Goal: Transaction & Acquisition: Purchase product/service

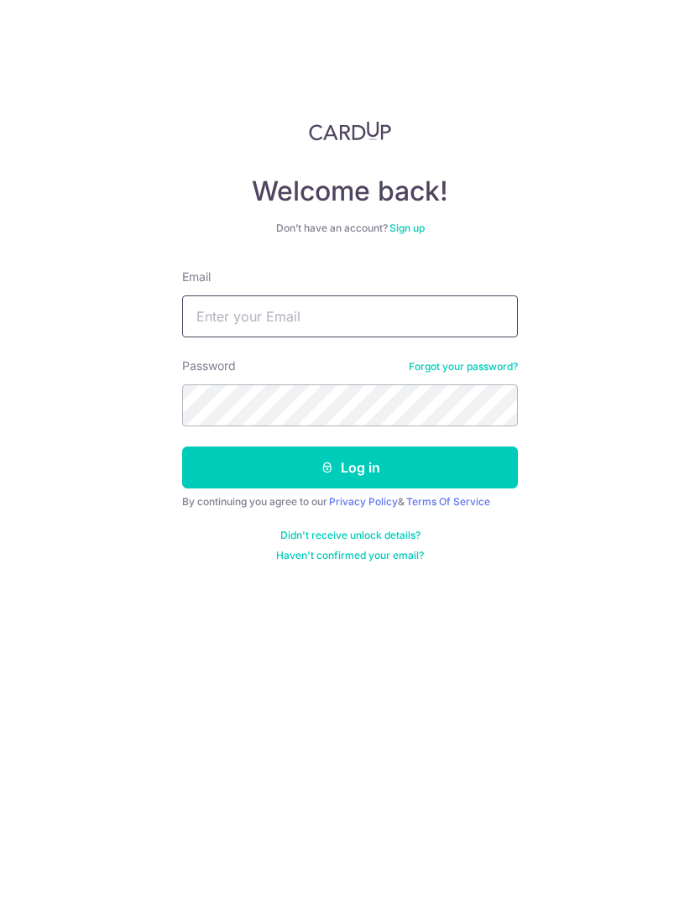
type input "[EMAIL_ADDRESS][DOMAIN_NAME]"
click at [367, 470] on button "Log in" at bounding box center [350, 467] width 336 height 42
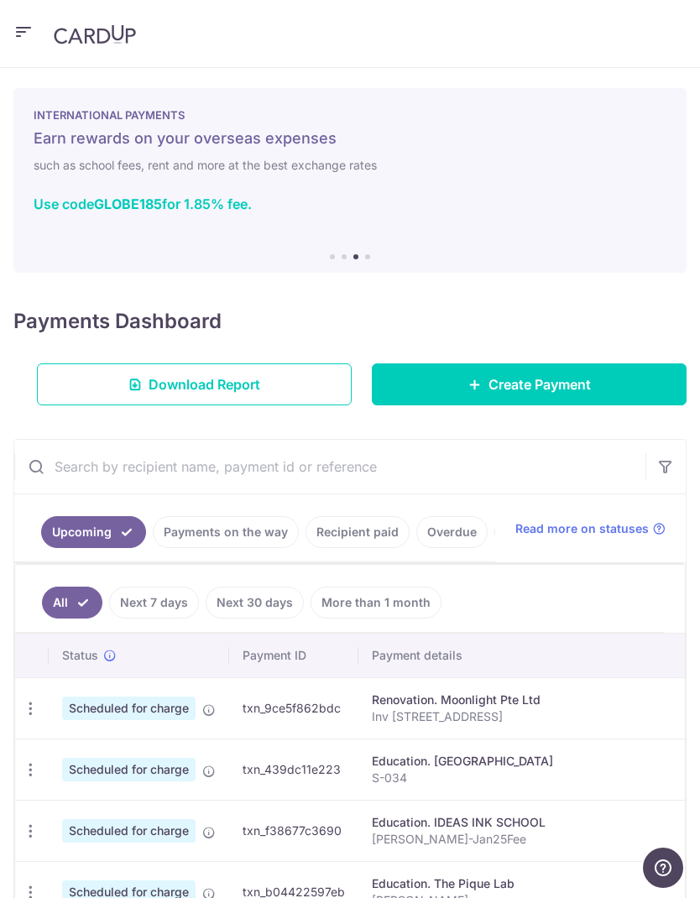
click at [561, 389] on span "Create Payment" at bounding box center [539, 384] width 102 height 20
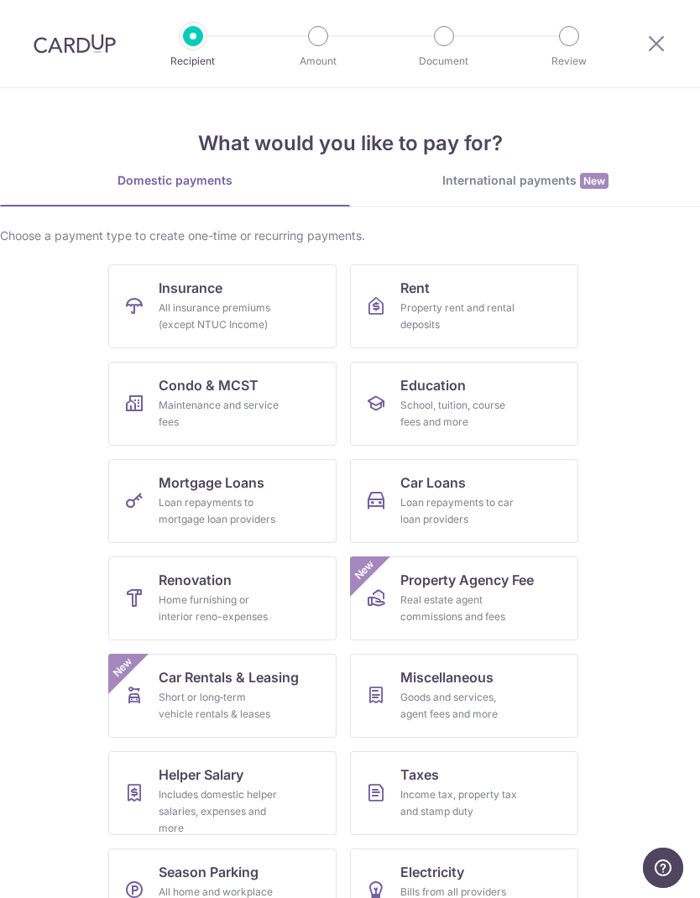
click at [290, 592] on link "Renovation Home furnishing or interior reno-expenses" at bounding box center [222, 598] width 228 height 84
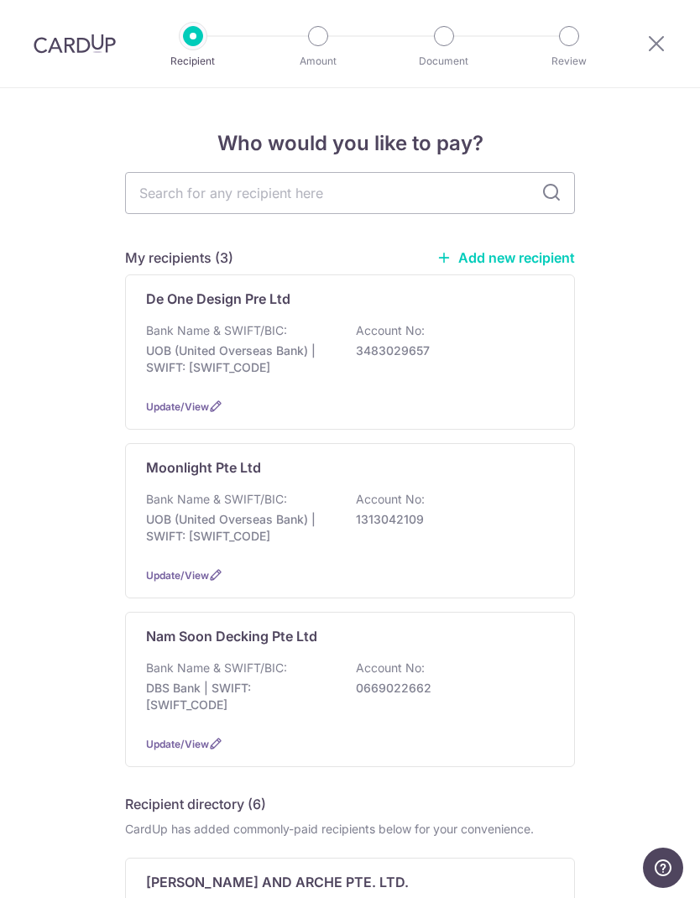
scroll to position [-1, 0]
click at [337, 196] on input "text" at bounding box center [350, 193] width 450 height 42
type input "Long"
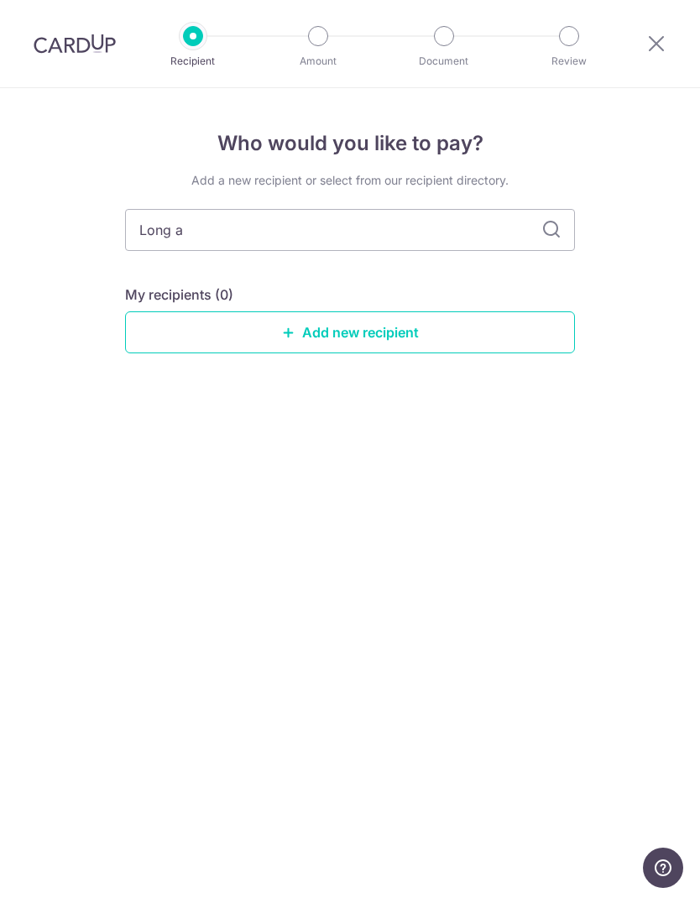
type input "Long an"
type input "Long an a"
type input "Long an aircon"
type input "Long an Aircon"
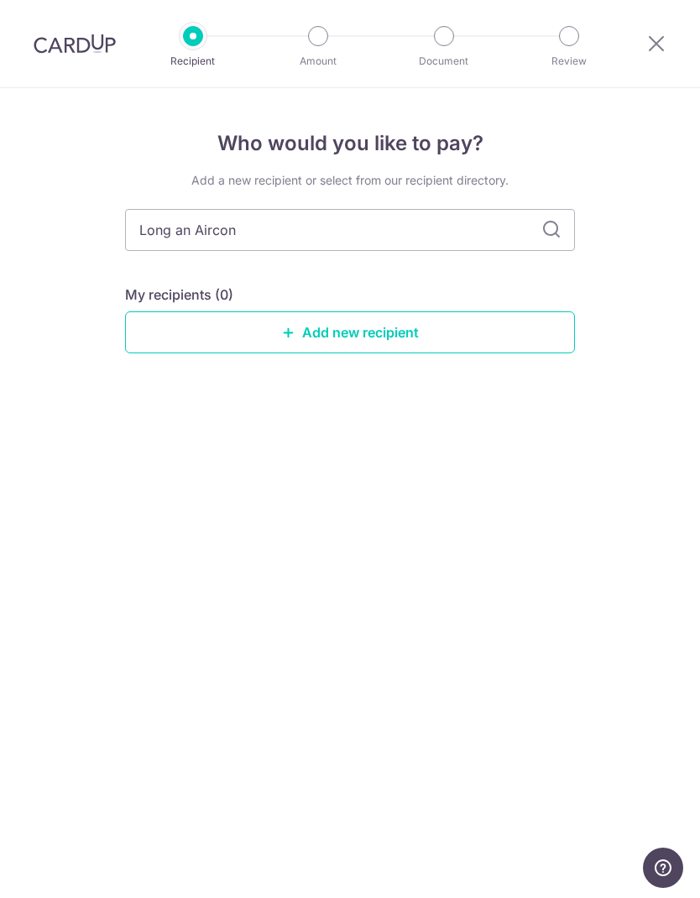
click at [543, 216] on input "Long an Aircon" at bounding box center [350, 230] width 450 height 42
click at [398, 336] on link "Add new recipient" at bounding box center [350, 332] width 450 height 42
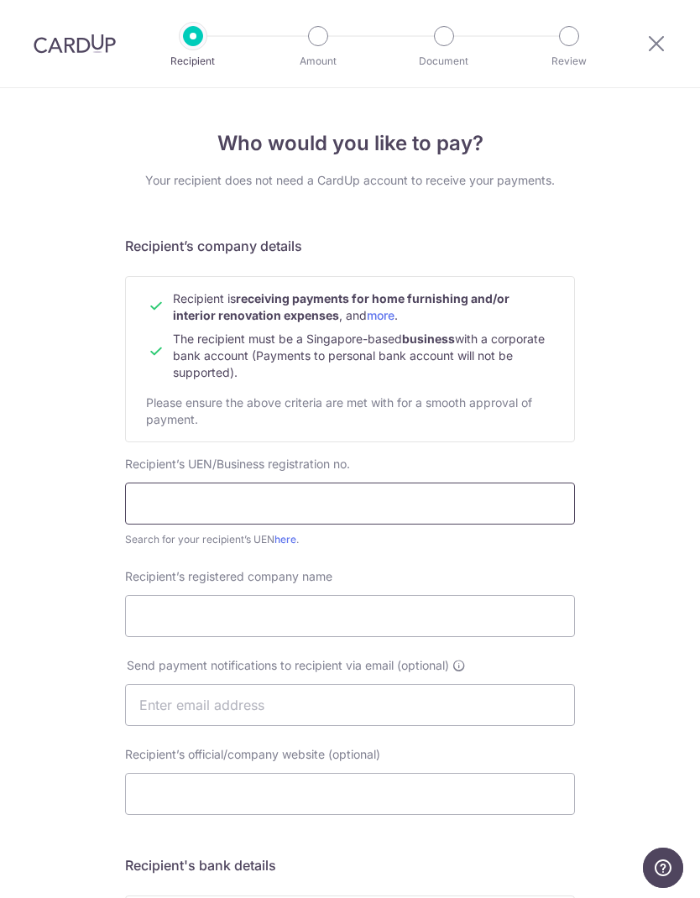
click at [400, 498] on input "text" at bounding box center [350, 504] width 450 height 42
type input "202027123M"
click at [440, 624] on input "Recipient’s registered company name" at bounding box center [350, 616] width 450 height 42
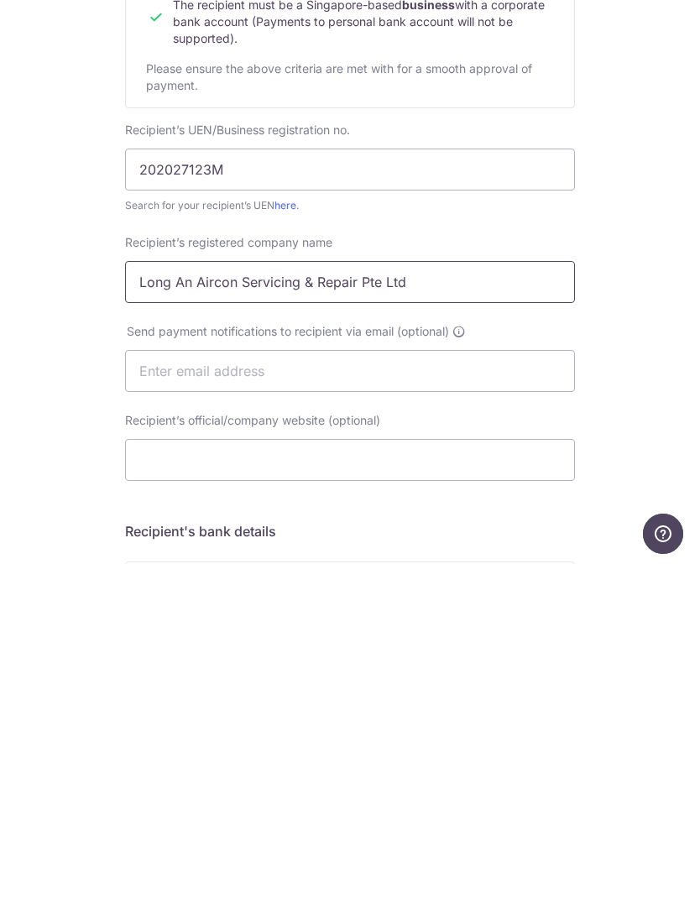
type input "Long An Aircon Servicing & Repair Pte Ltd"
click at [338, 684] on input "text" at bounding box center [350, 705] width 450 height 42
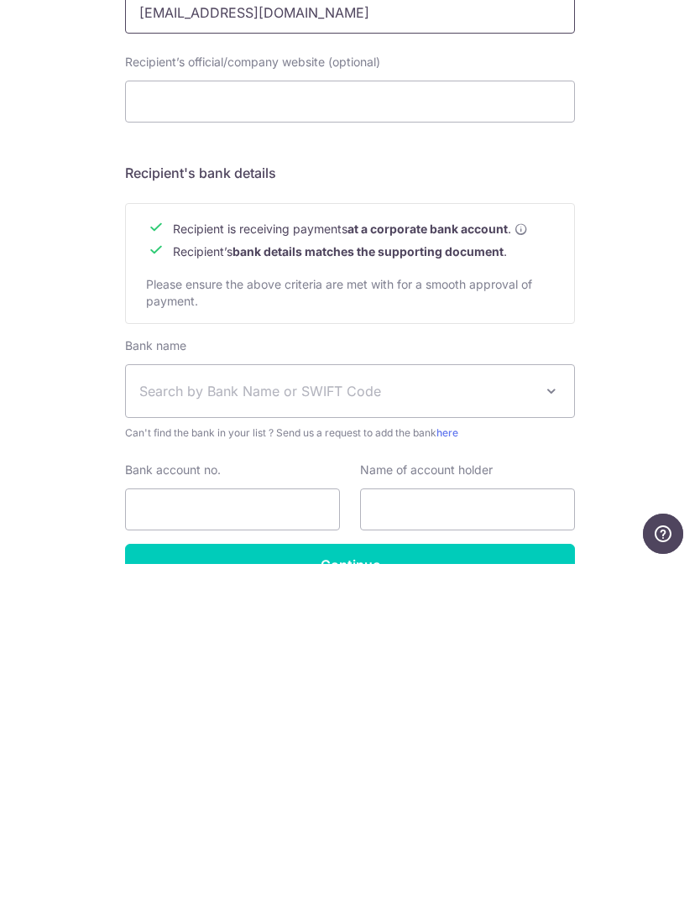
scroll to position [367, 0]
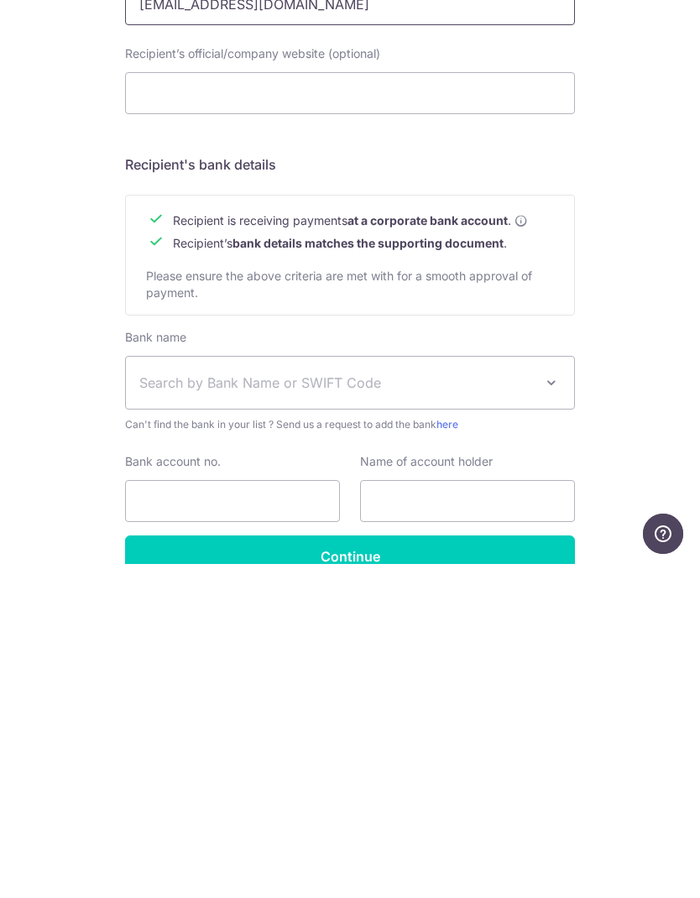
type input "Longanaircon@yahoo.com"
click at [336, 691] on span "Search by Bank Name or SWIFT Code" at bounding box center [350, 717] width 448 height 52
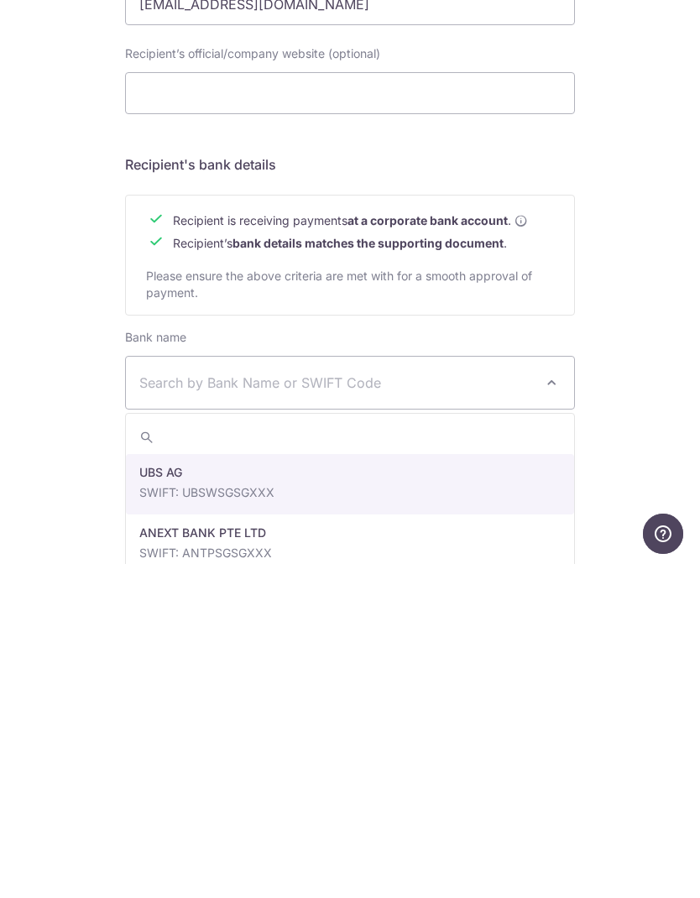
scroll to position [67, 0]
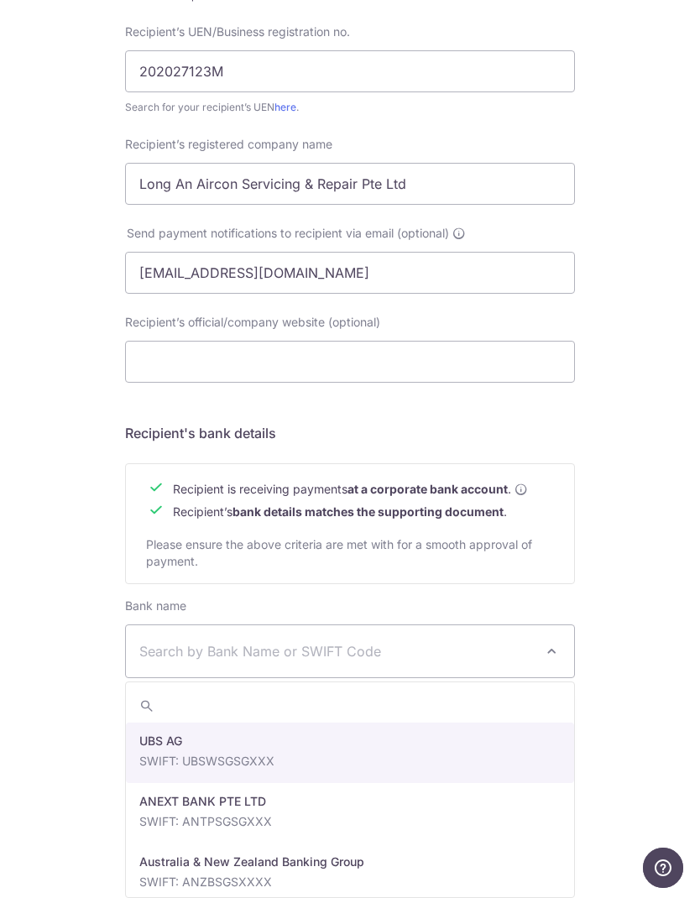
click at [420, 663] on span "Search by Bank Name or SWIFT Code" at bounding box center [350, 651] width 448 height 52
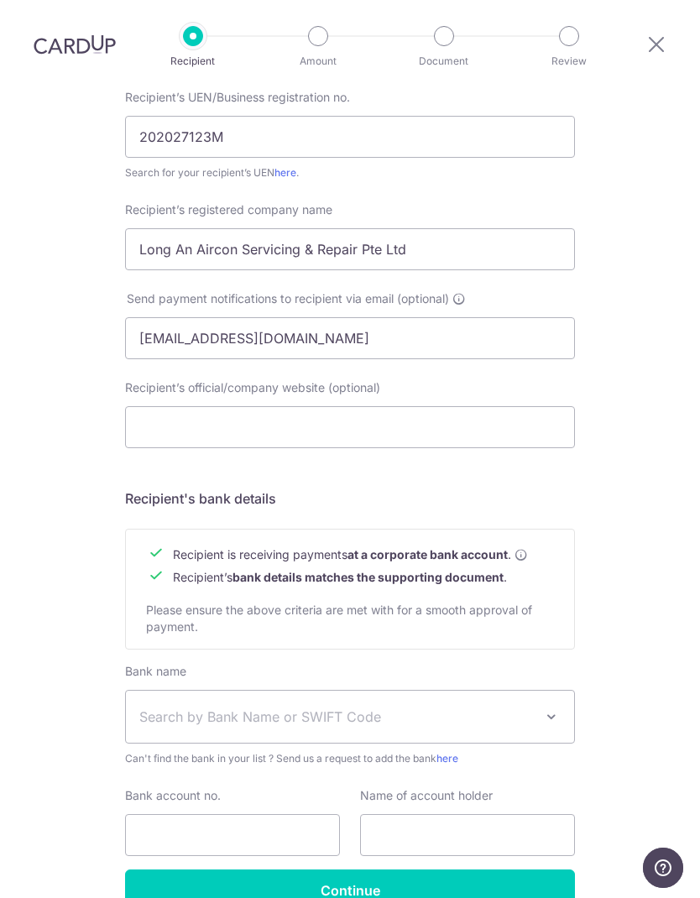
click at [551, 707] on span at bounding box center [551, 717] width 20 height 20
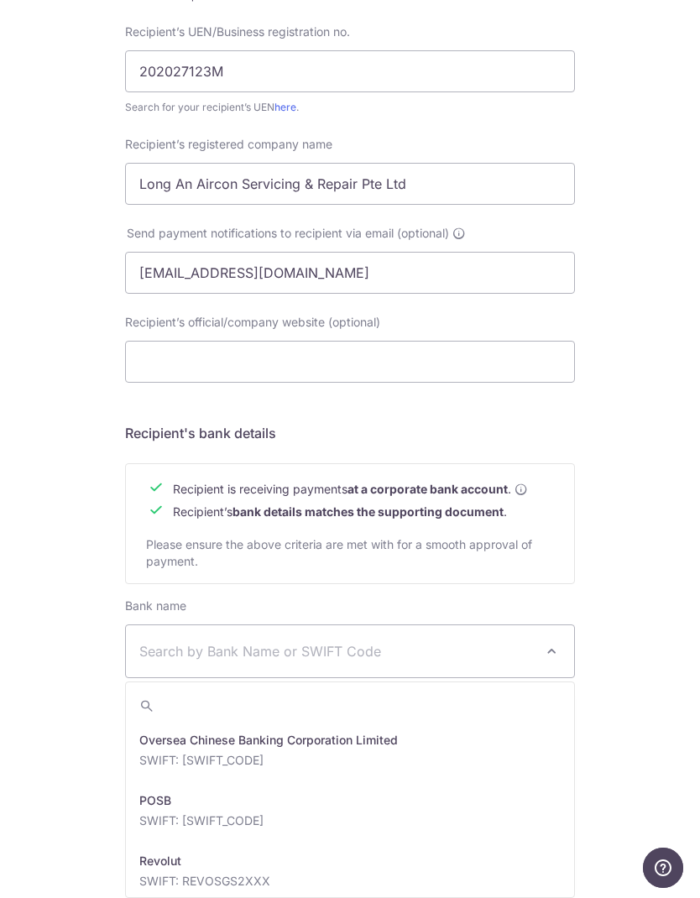
scroll to position [2796, 0]
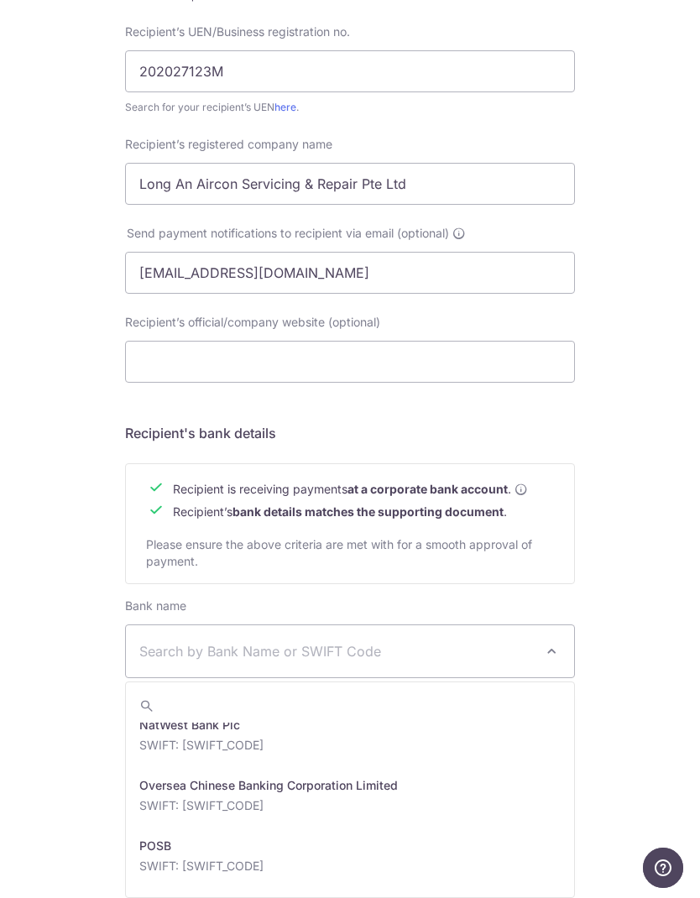
select select "12"
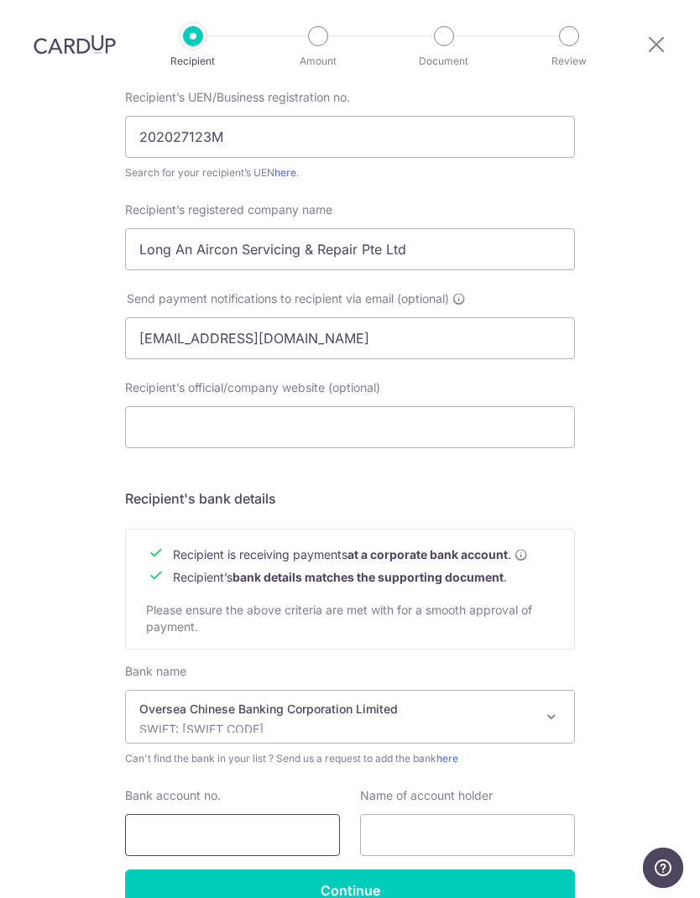
click at [263, 814] on input "Bank account no." at bounding box center [232, 835] width 215 height 42
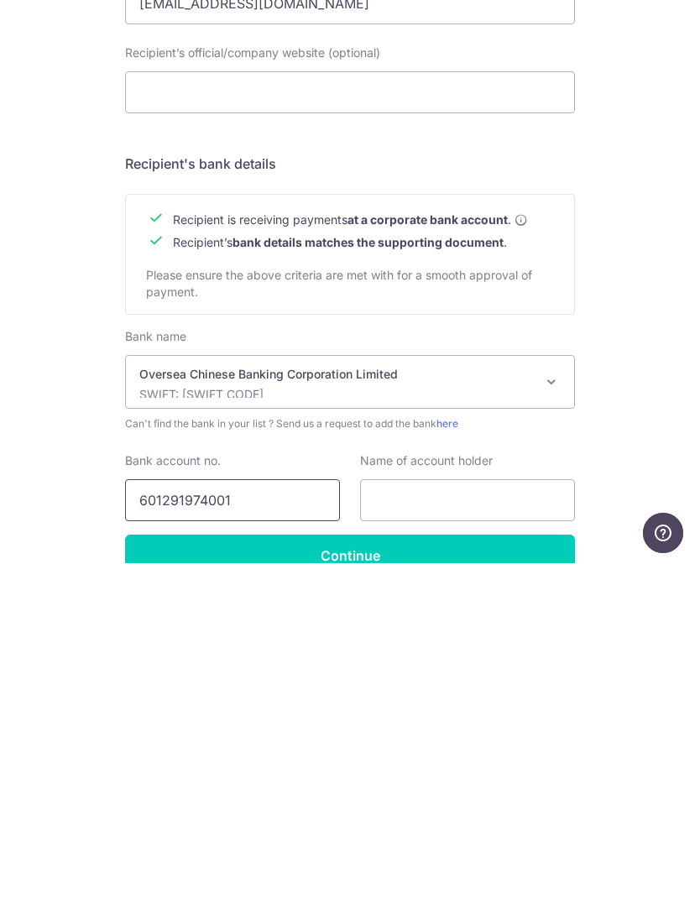
type input "601291974001"
click at [487, 814] on input "text" at bounding box center [467, 835] width 215 height 42
type input "Long An Aircon Servicing & Repair Pte Ltd"
click at [372, 869] on input "Continue" at bounding box center [350, 890] width 450 height 42
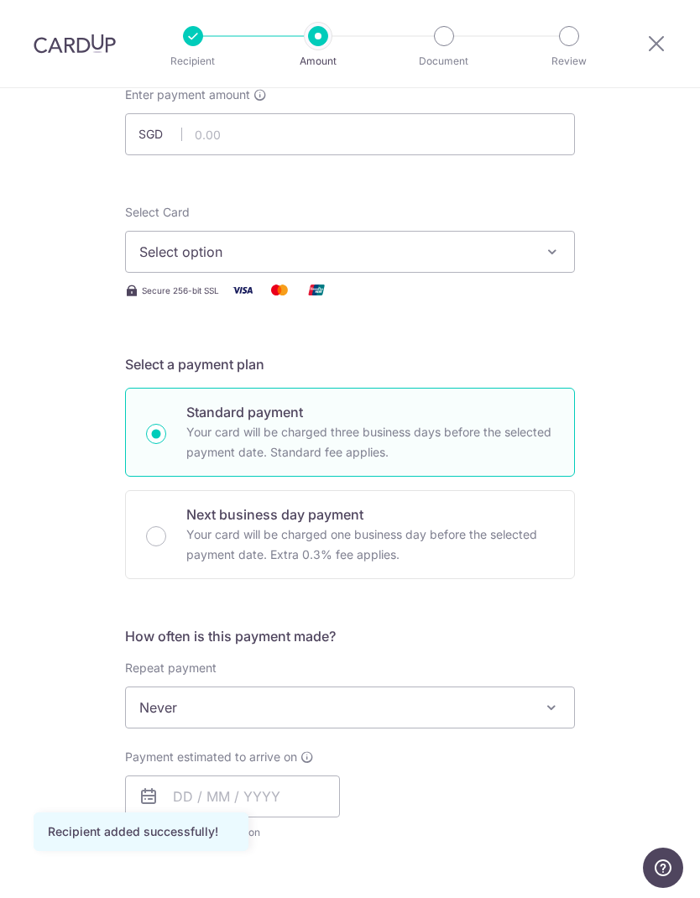
scroll to position [114, 0]
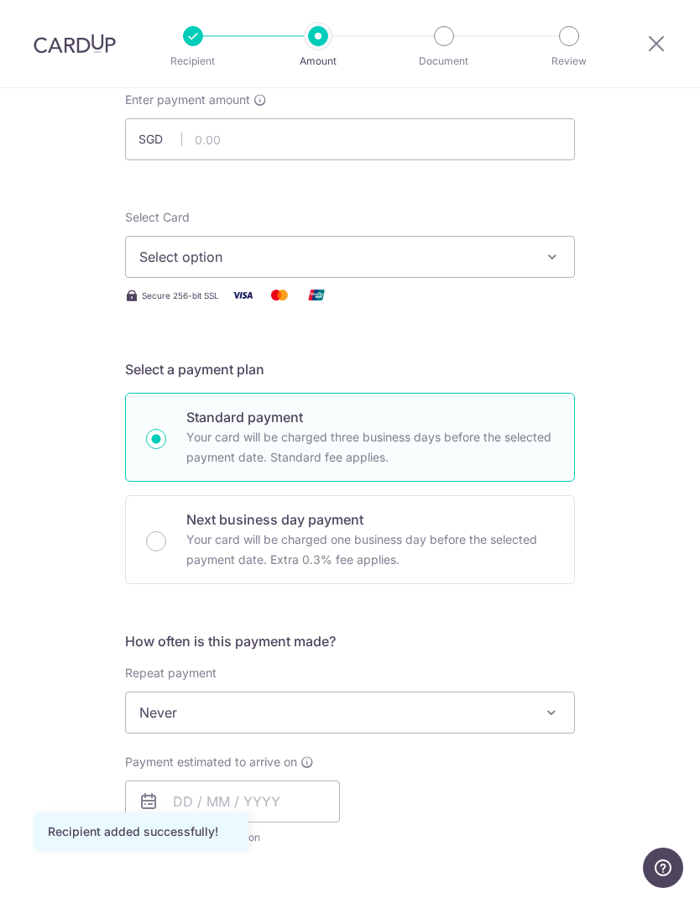
click at [555, 712] on span at bounding box center [551, 712] width 20 height 20
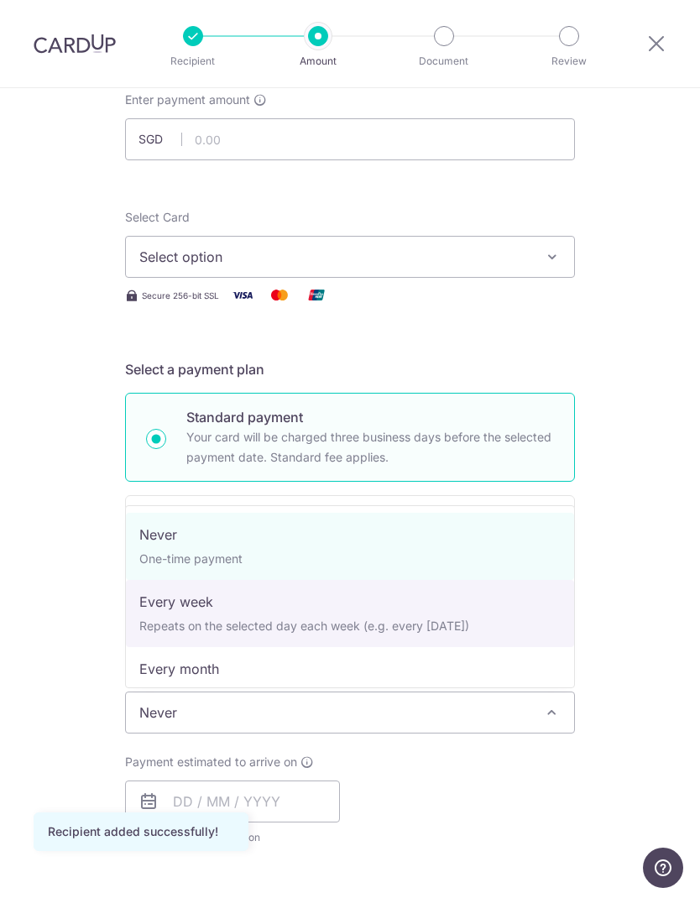
select select "2"
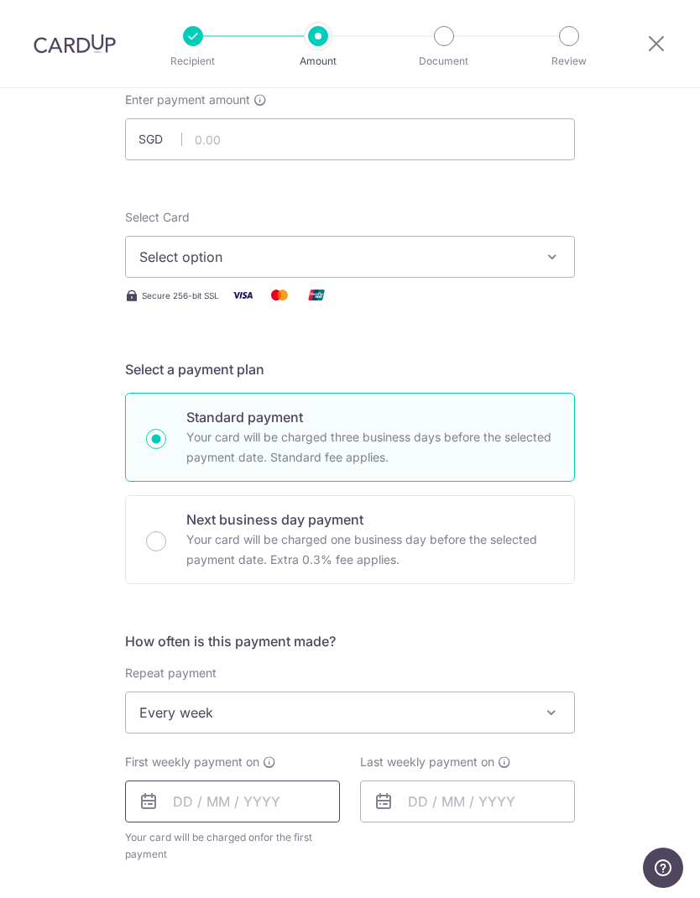
click at [280, 803] on input "text" at bounding box center [232, 801] width 215 height 42
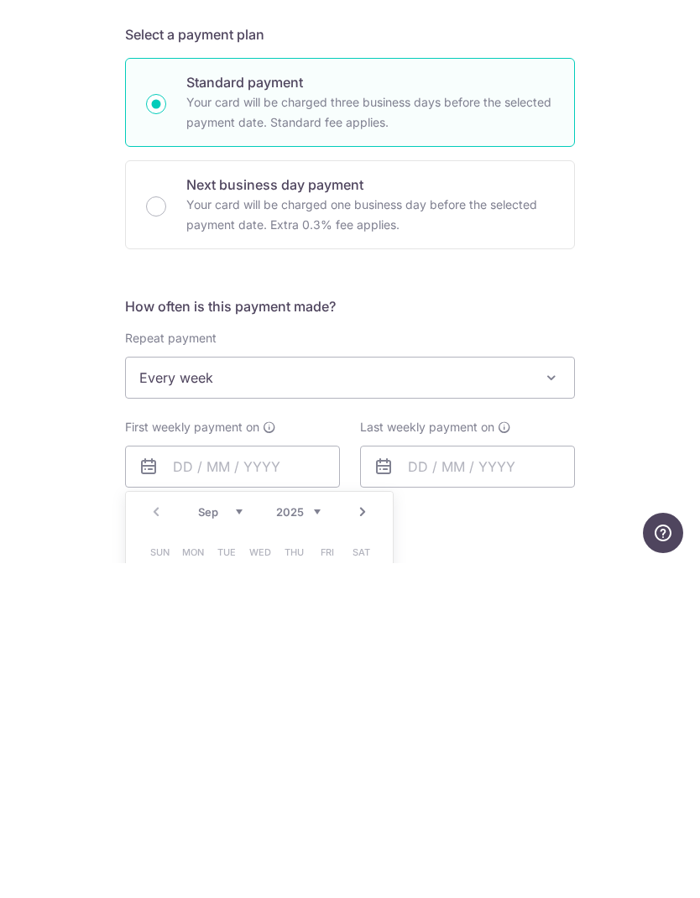
type input "[DATE]"
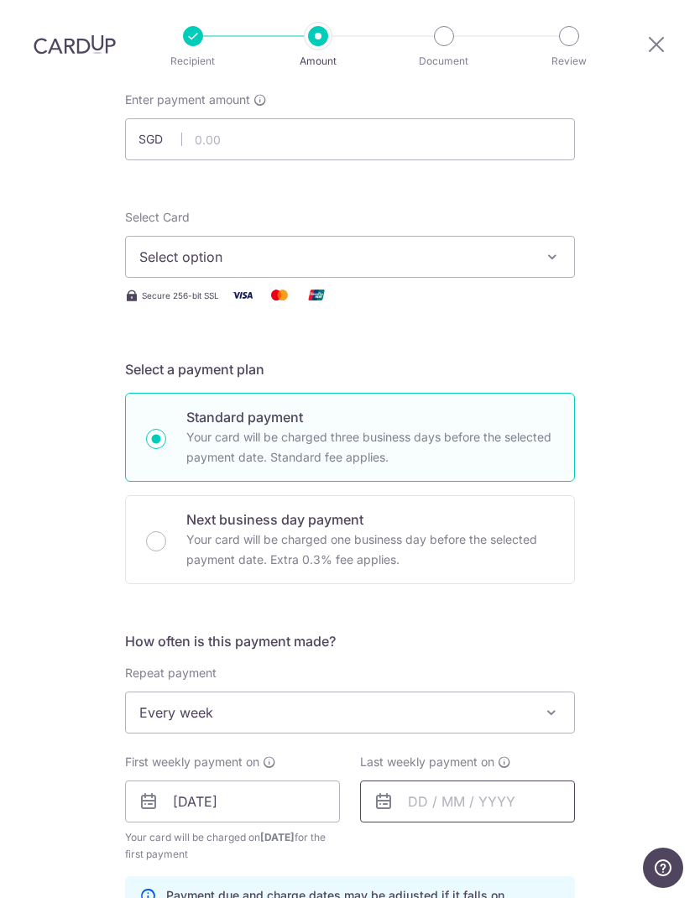
click at [536, 780] on input "text" at bounding box center [467, 801] width 215 height 42
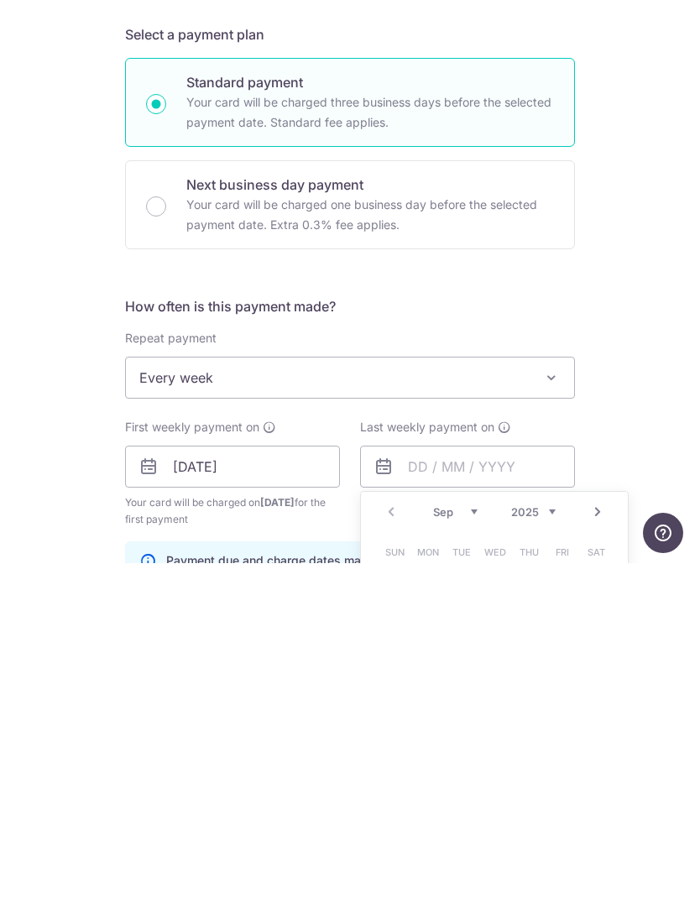
click at [471, 840] on select "Sep Oct Nov Dec" at bounding box center [455, 846] width 44 height 13
type input "01/10/2025"
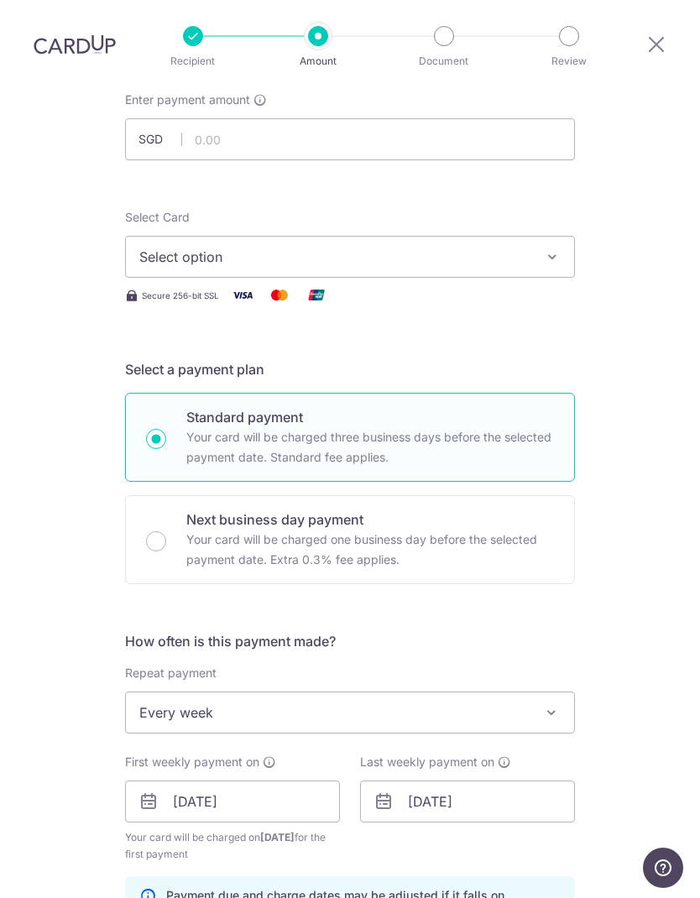
click at [535, 236] on button "Select option" at bounding box center [350, 257] width 450 height 42
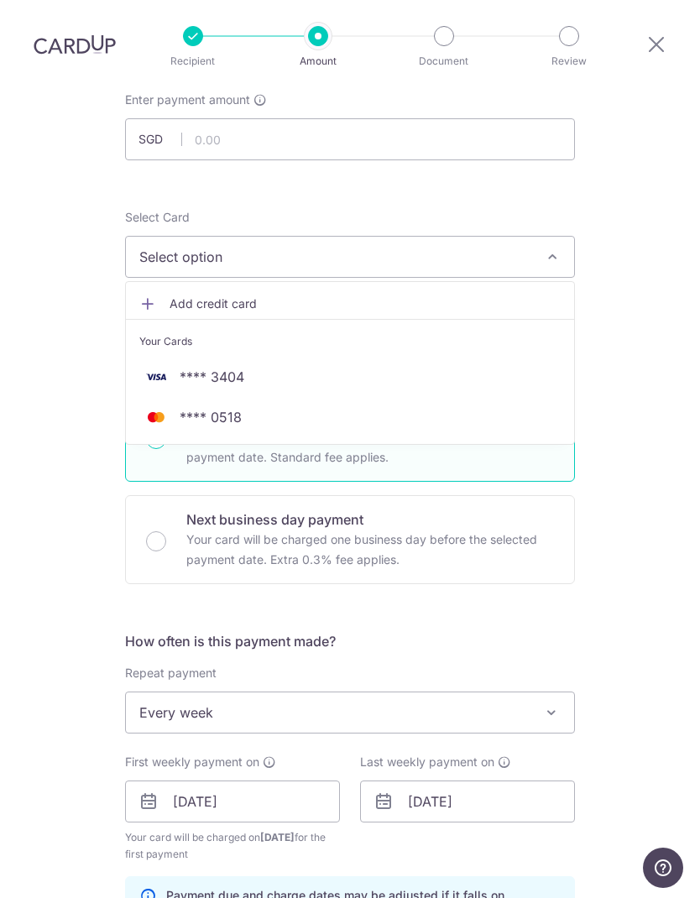
click at [328, 367] on span "**** 3404" at bounding box center [349, 377] width 421 height 20
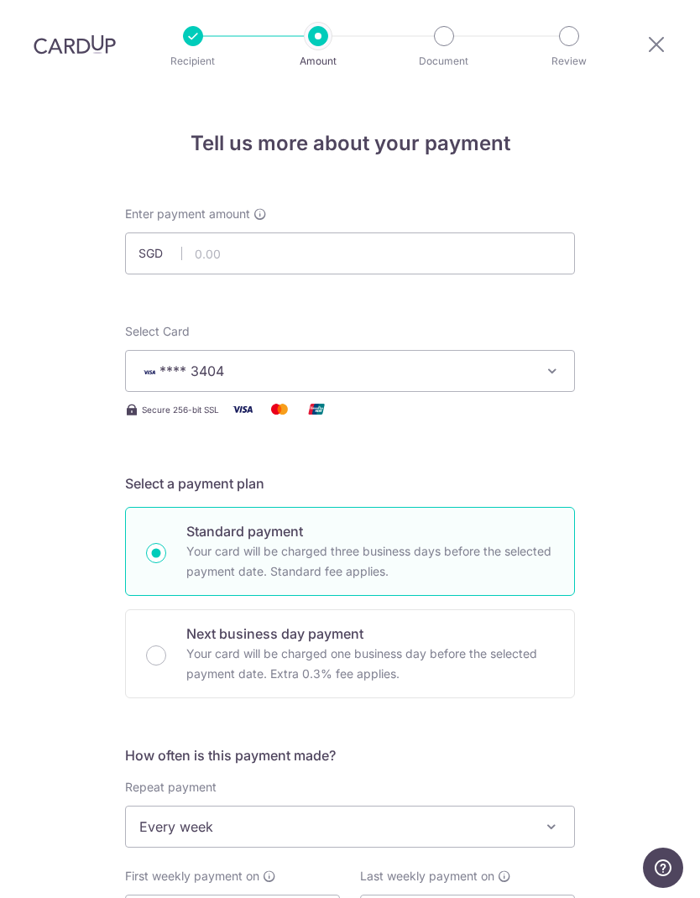
scroll to position [0, 0]
click at [311, 232] on input "text" at bounding box center [350, 253] width 450 height 42
type input "7,401.10"
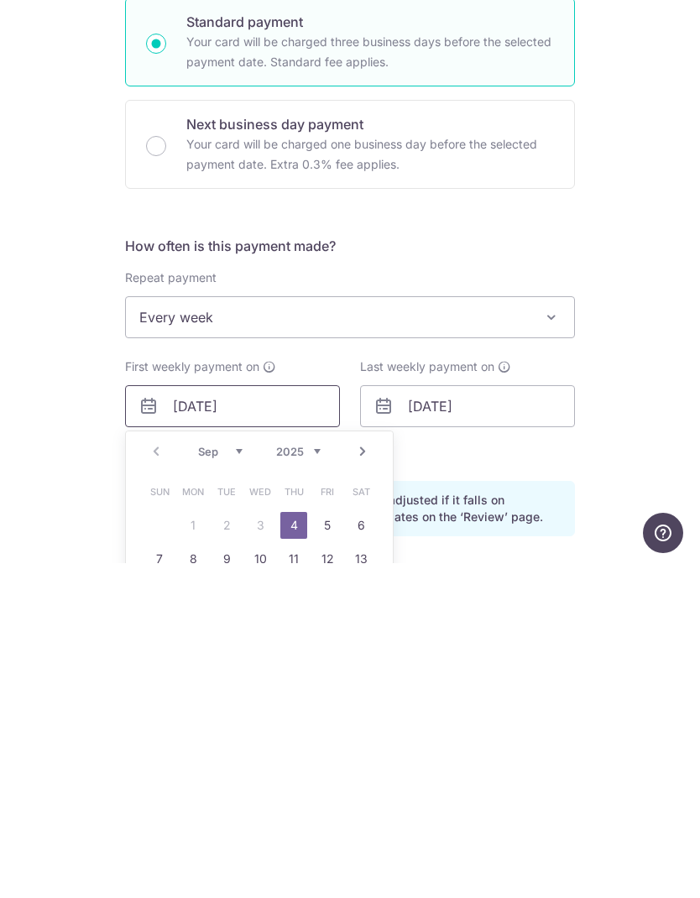
scroll to position [175, 0]
click at [509, 719] on input "01/10/2025" at bounding box center [467, 740] width 215 height 42
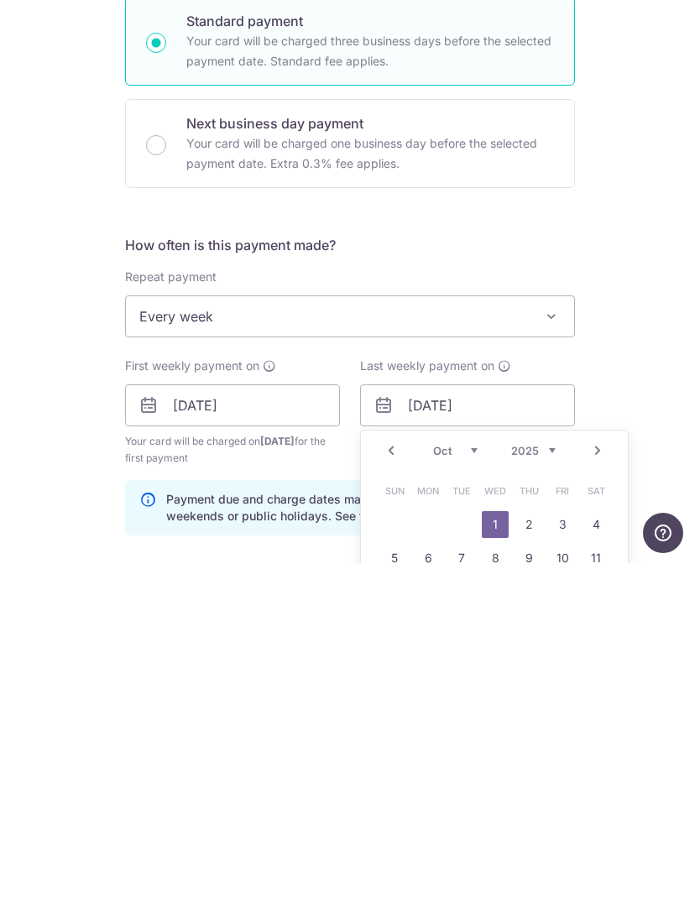
click at [390, 775] on link "Prev" at bounding box center [391, 785] width 20 height 20
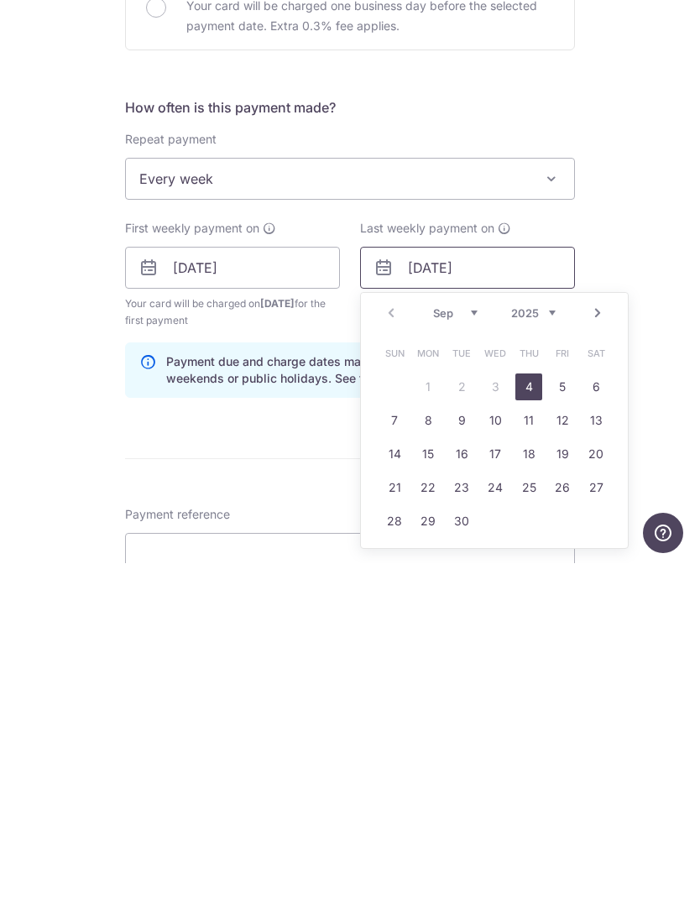
scroll to position [314, 0]
click at [566, 808] on link "26" at bounding box center [562, 821] width 27 height 27
type input "26/09/2025"
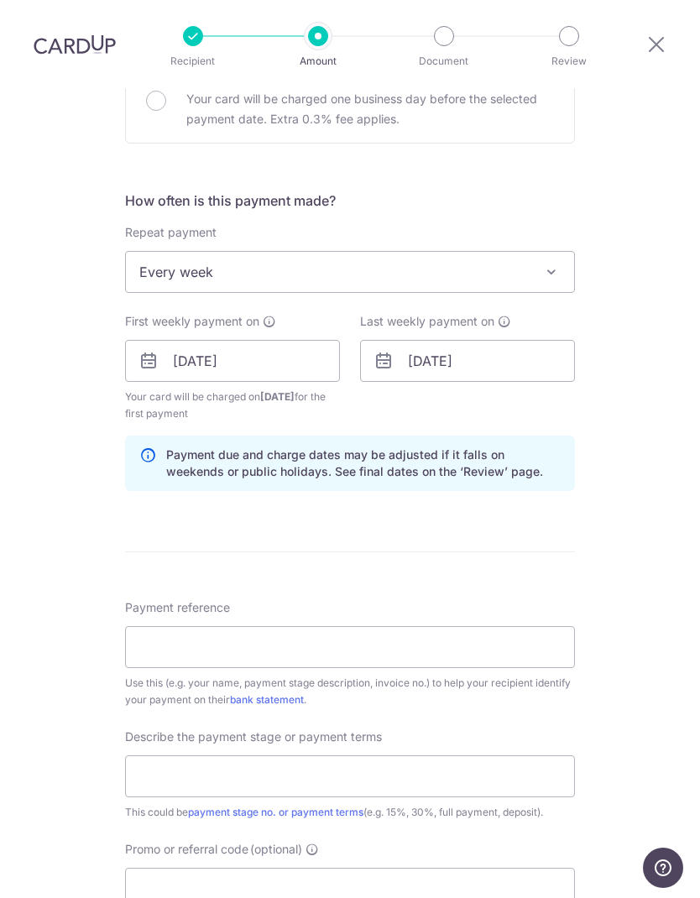
scroll to position [556, 0]
click at [449, 624] on input "Payment reference" at bounding box center [350, 645] width 450 height 42
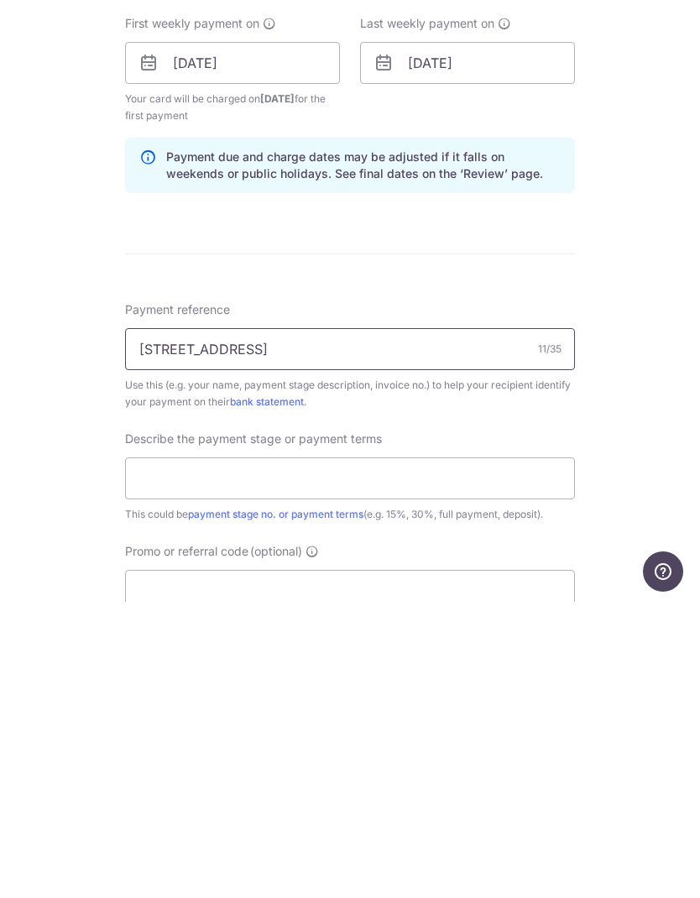
type input "16 Hythe Rd"
click at [363, 754] on input "text" at bounding box center [350, 775] width 450 height 42
type input "Aircon Installation & Chemical Wash"
click at [349, 866] on input "Promo or referral code (optional)" at bounding box center [350, 887] width 450 height 42
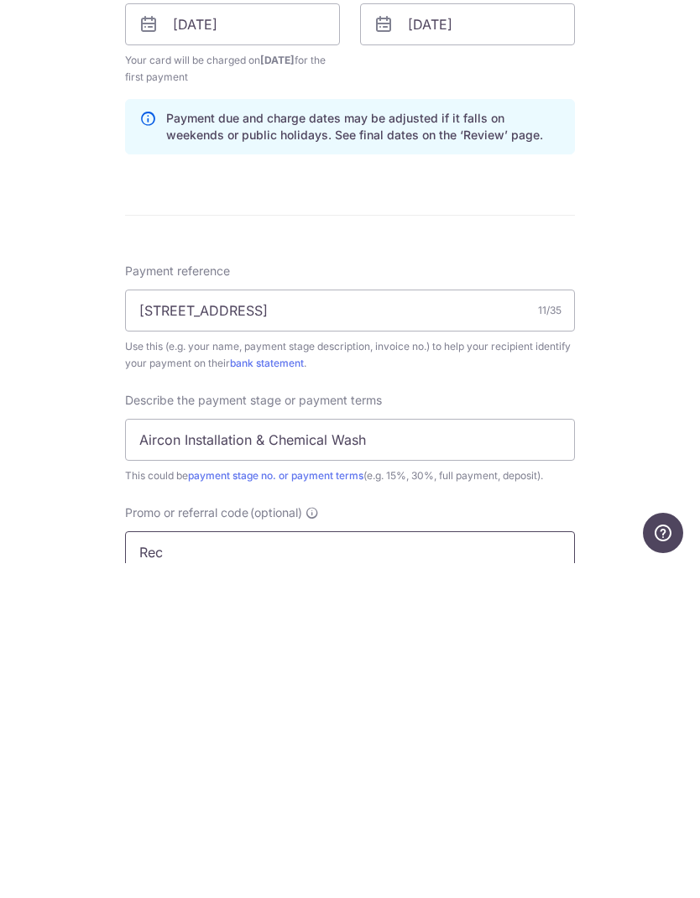
type input "REC185"
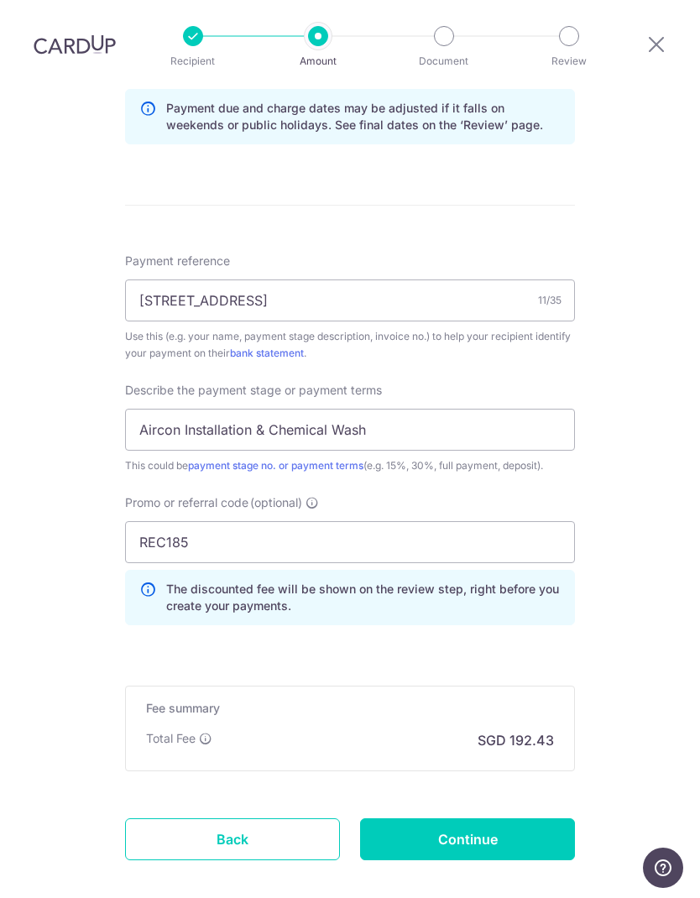
scroll to position [897, 0]
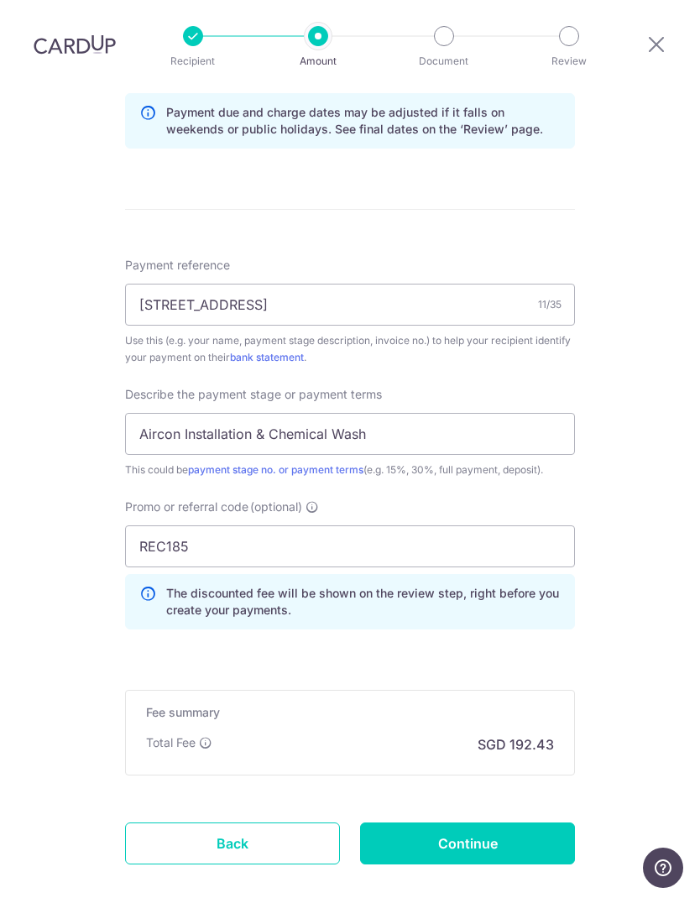
click at [491, 822] on input "Continue" at bounding box center [467, 843] width 215 height 42
type input "Create Schedule"
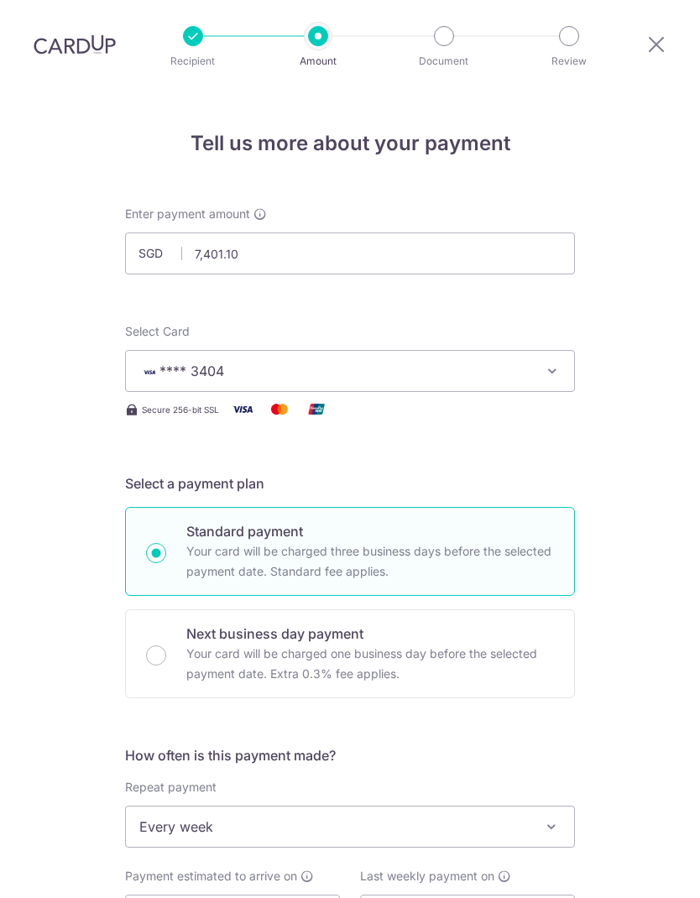
scroll to position [860, 0]
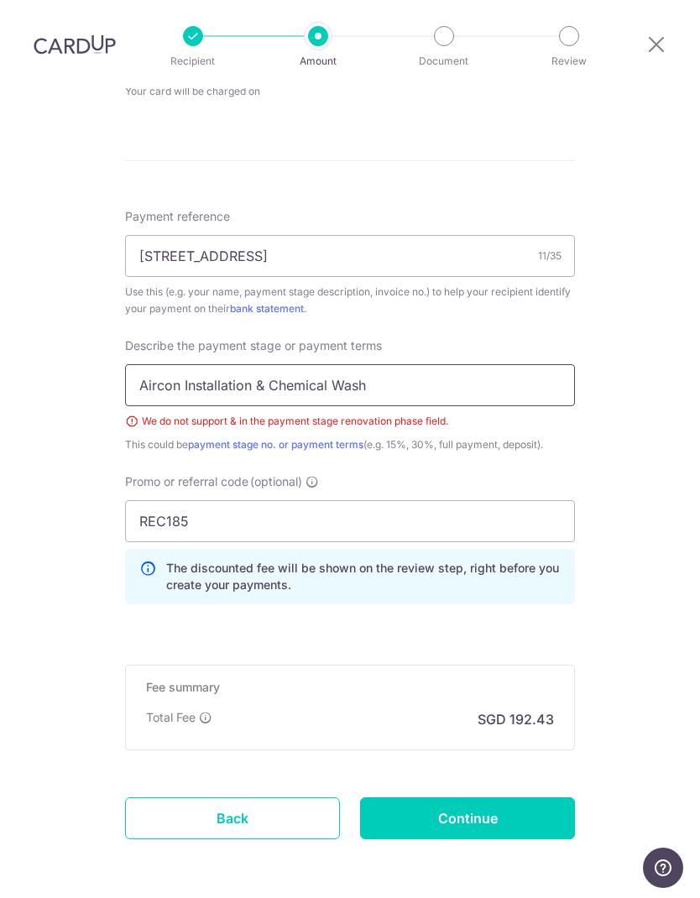
click at [448, 364] on input "Aircon Installation & Chemical Wash" at bounding box center [350, 385] width 450 height 42
type input "Aircon"
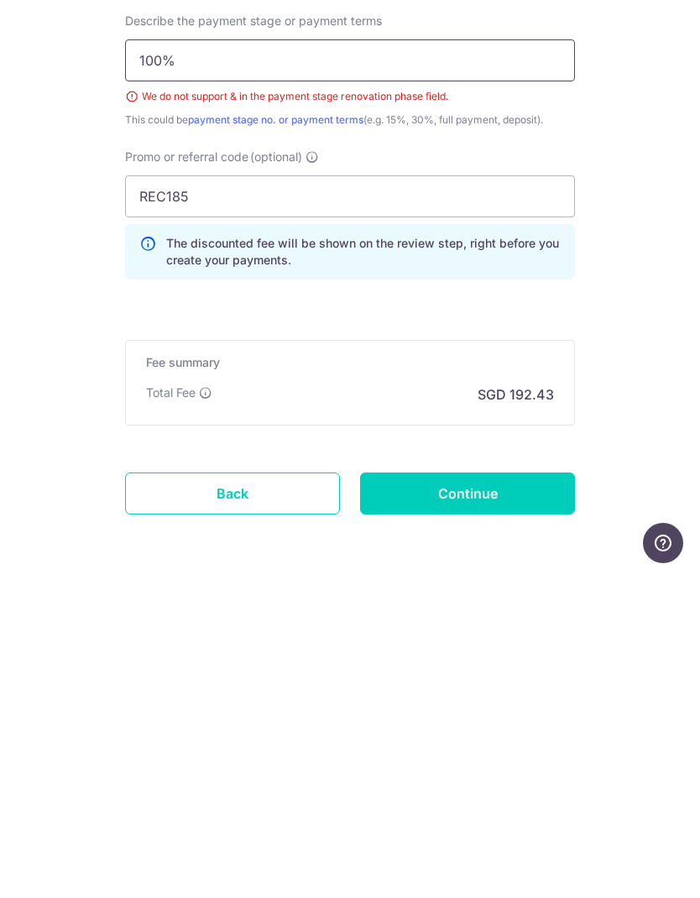
type input "100%"
click at [499, 797] on input "Continue" at bounding box center [467, 818] width 215 height 42
type input "Create Schedule"
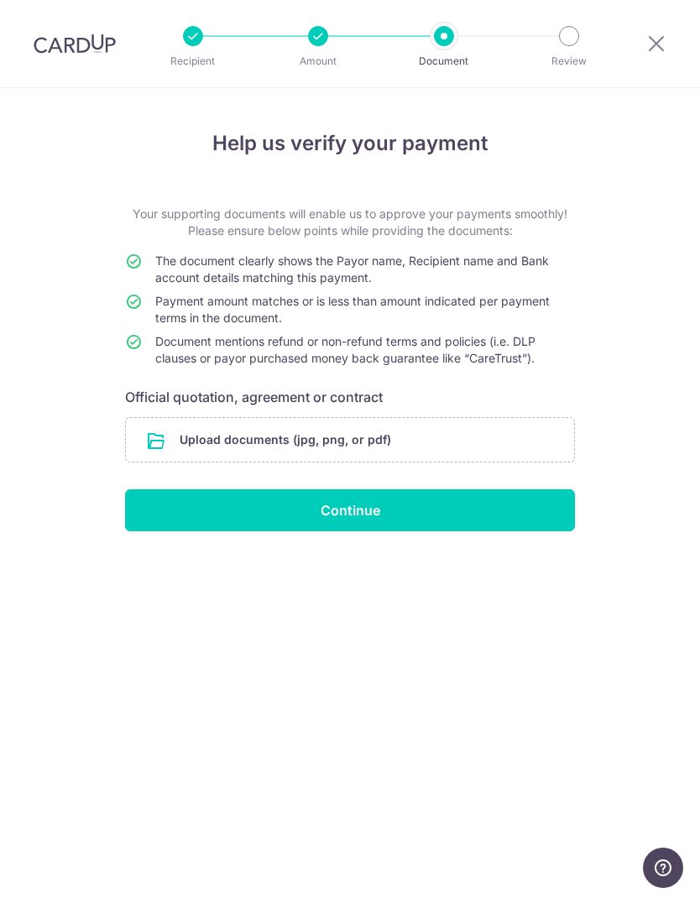
click at [323, 440] on input "file" at bounding box center [350, 440] width 448 height 44
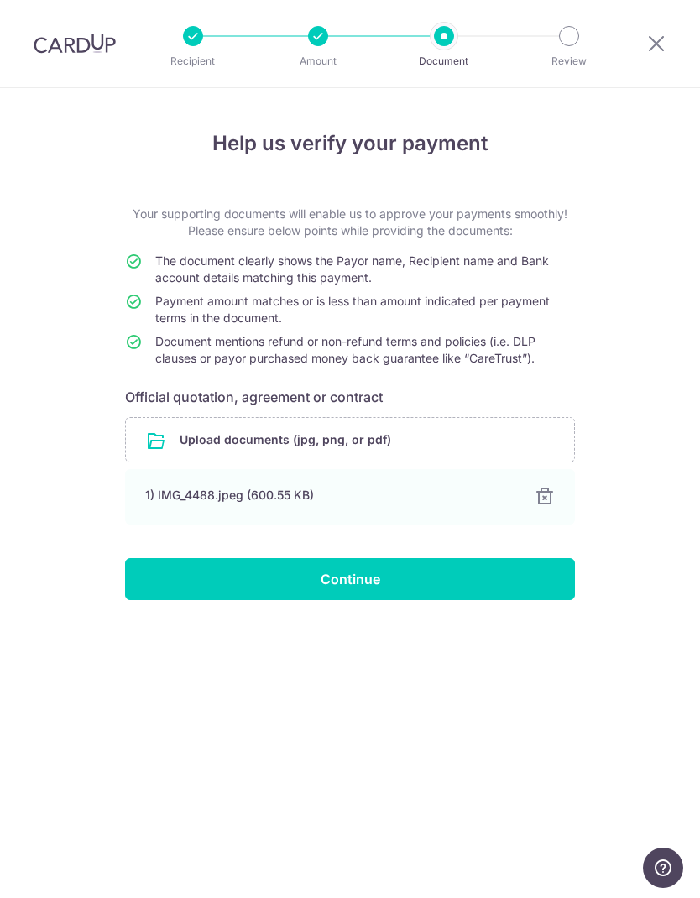
click at [352, 583] on input "Continue" at bounding box center [350, 579] width 450 height 42
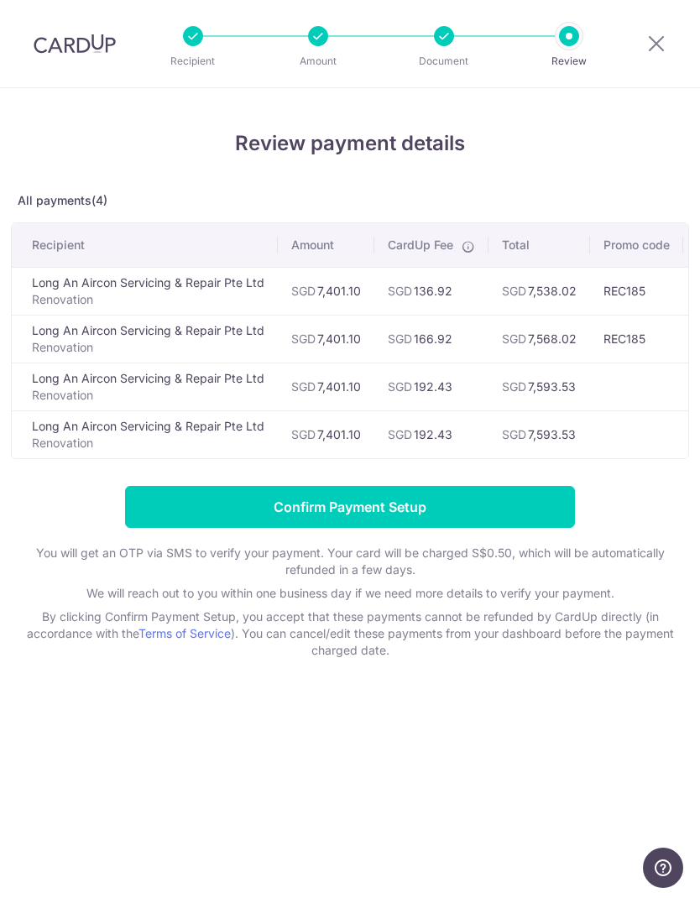
click at [372, 503] on input "Confirm Payment Setup" at bounding box center [350, 507] width 450 height 42
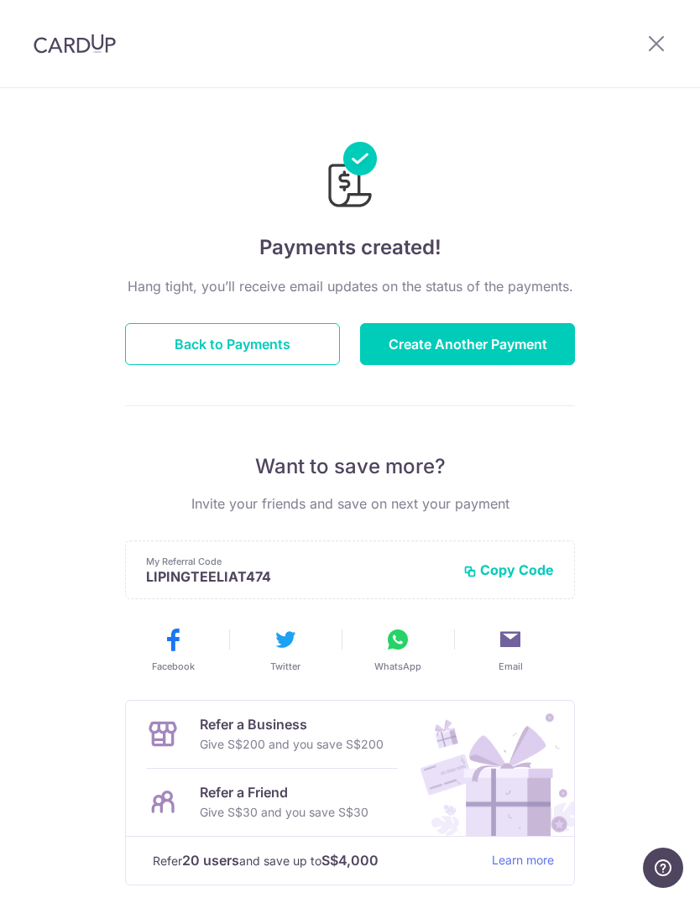
click at [263, 348] on button "Back to Payments" at bounding box center [232, 344] width 215 height 42
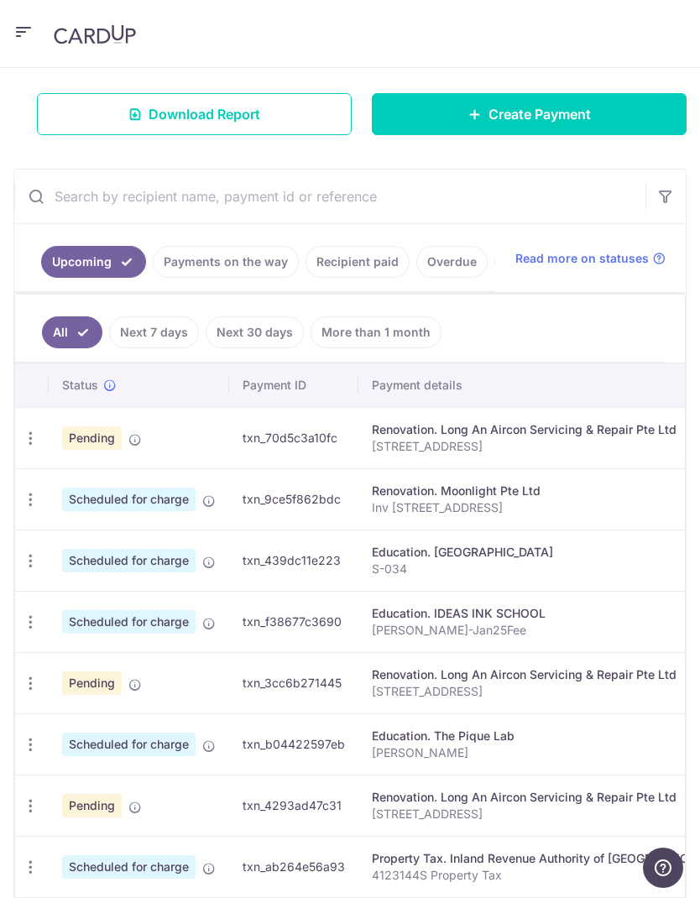
scroll to position [275, 0]
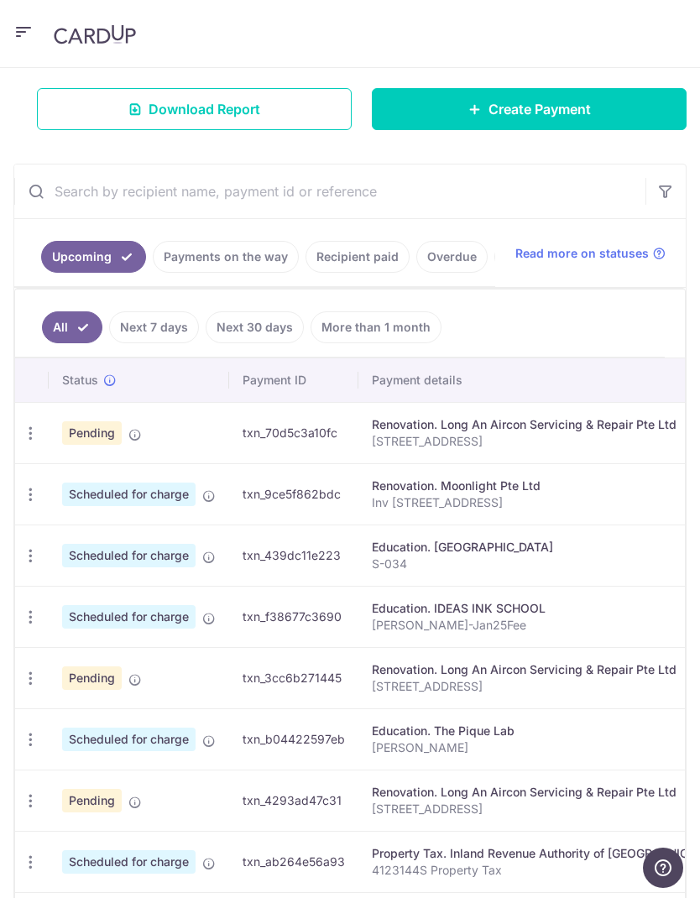
click at [36, 677] on icon "button" at bounding box center [31, 679] width 18 height 18
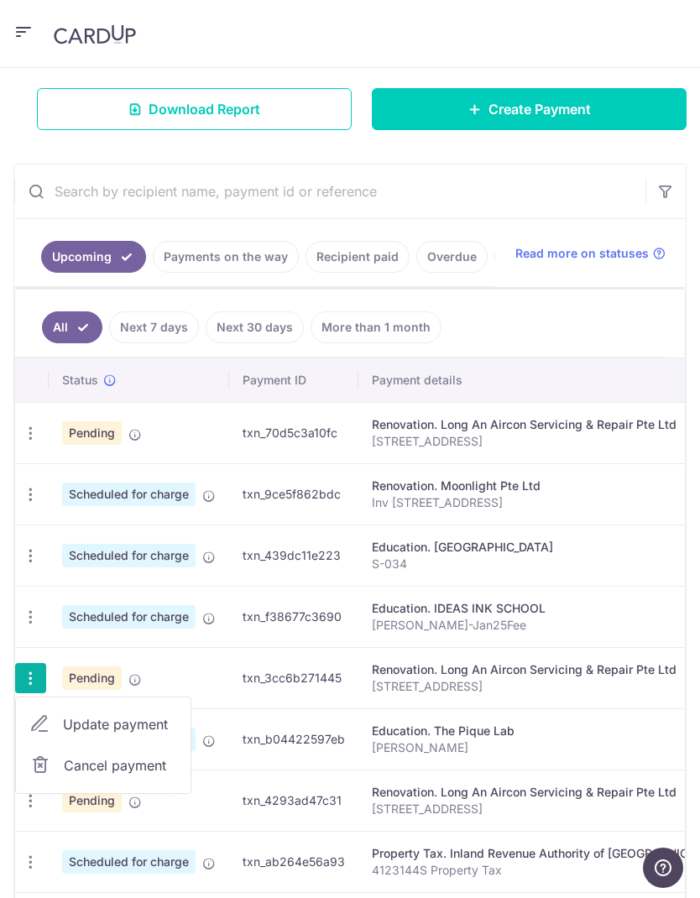
click at [135, 715] on span "Update payment" at bounding box center [120, 724] width 114 height 20
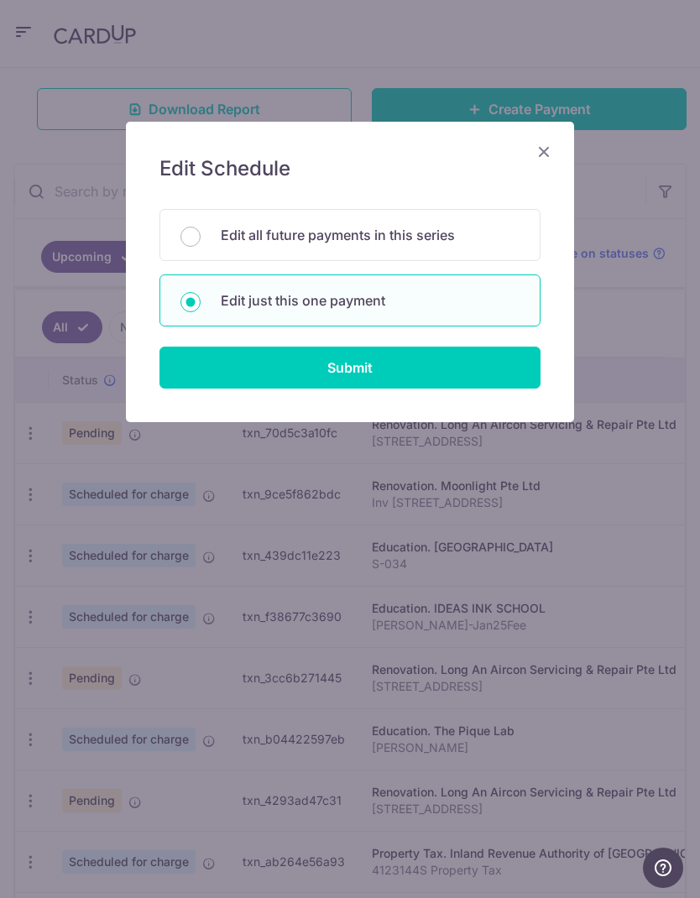
click at [377, 376] on input "Submit" at bounding box center [349, 368] width 381 height 42
radio input "true"
type input "7,401.10"
type input "11/09/2025"
type input "[STREET_ADDRESS]"
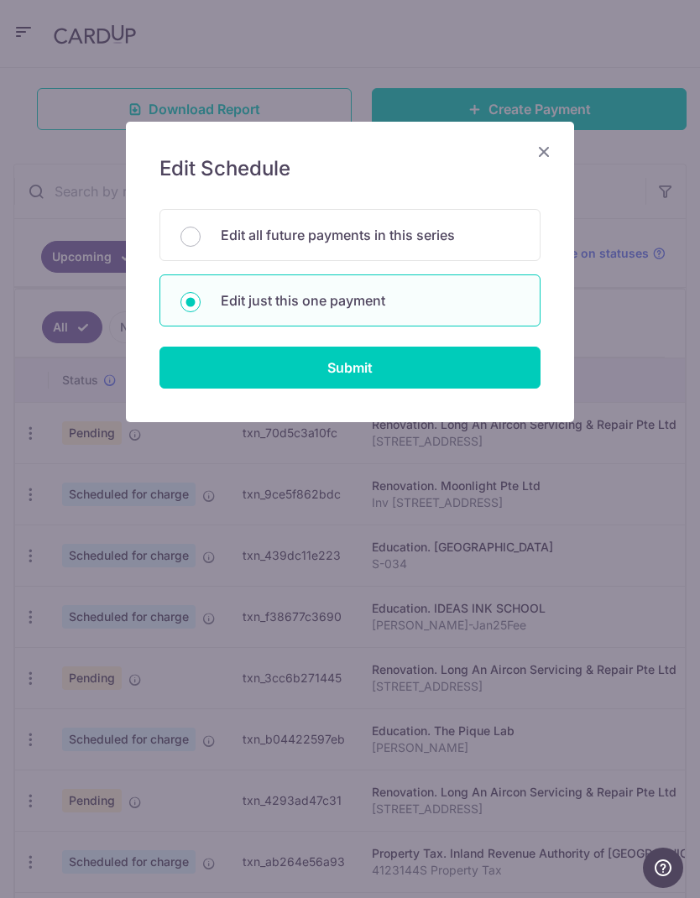
type input "100%"
type input "REC185"
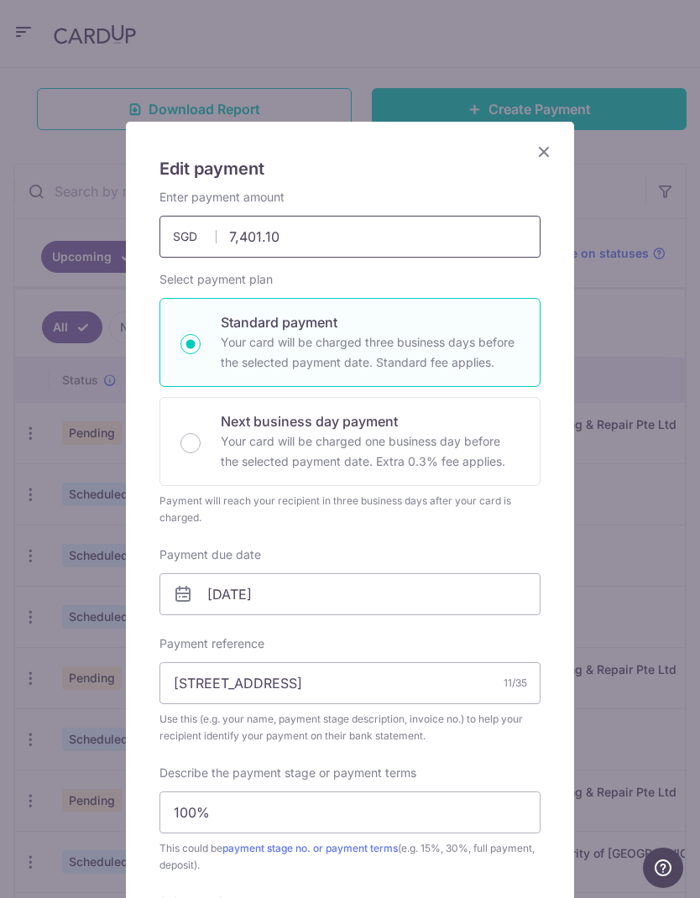
click at [333, 230] on input "7,401.10" at bounding box center [349, 237] width 381 height 42
type input "7"
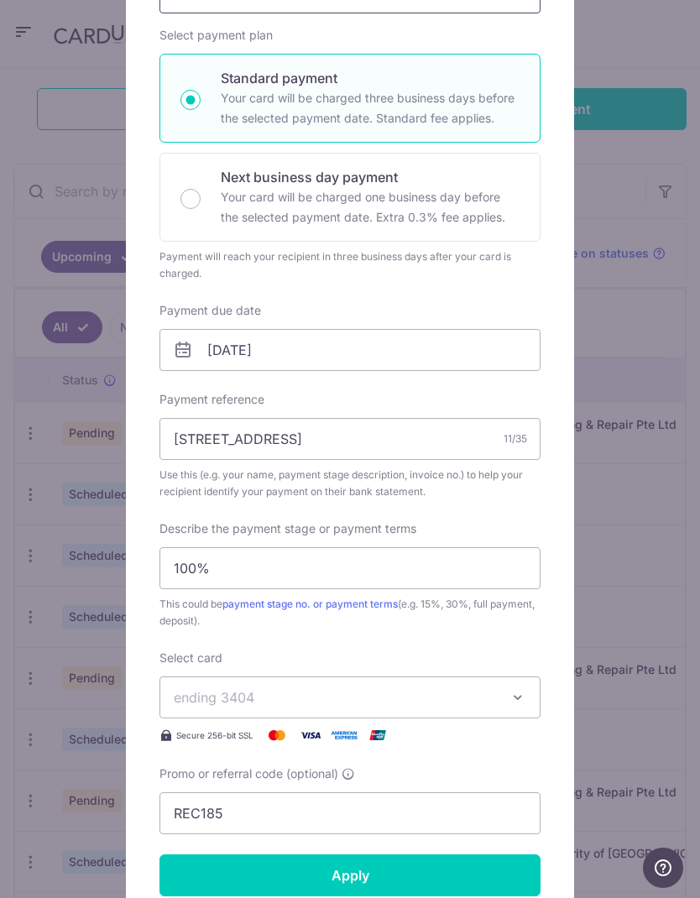
scroll to position [241, 0]
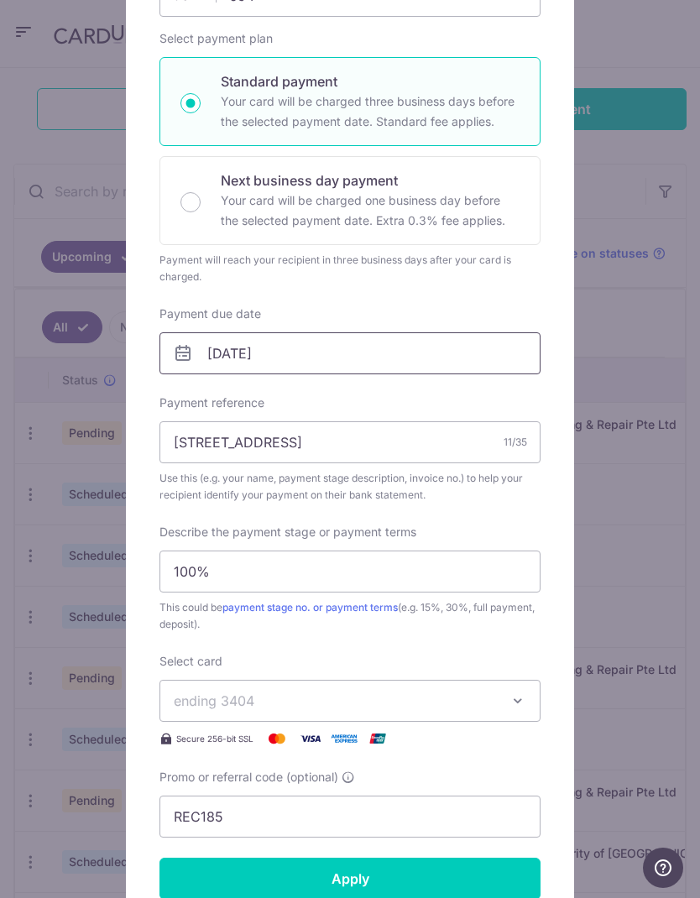
click at [360, 363] on input "11/09/2025" at bounding box center [349, 353] width 381 height 42
type input "654.00"
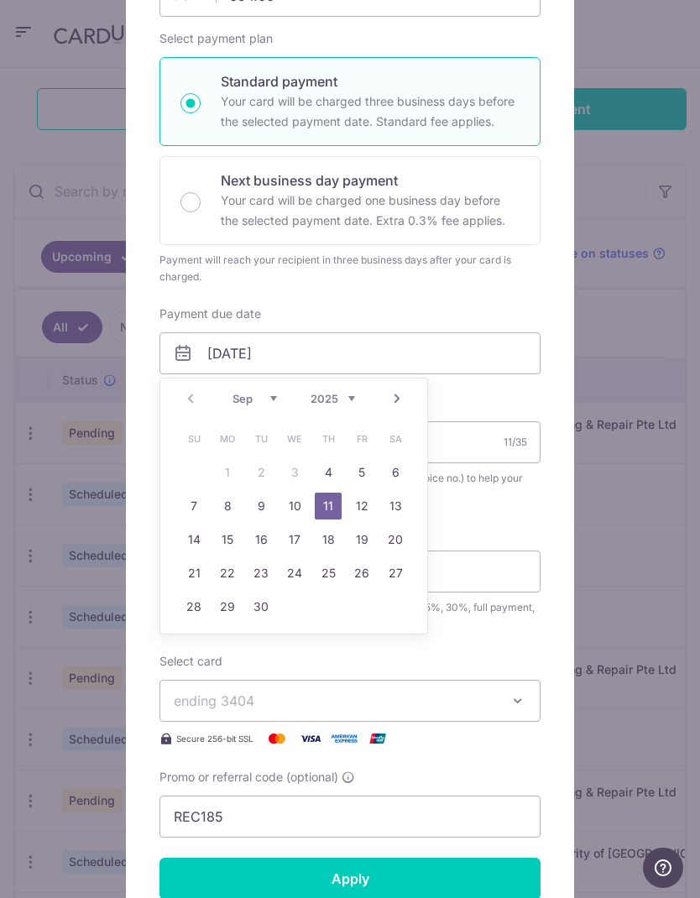
click at [360, 467] on link "5" at bounding box center [361, 472] width 27 height 27
type input "[DATE]"
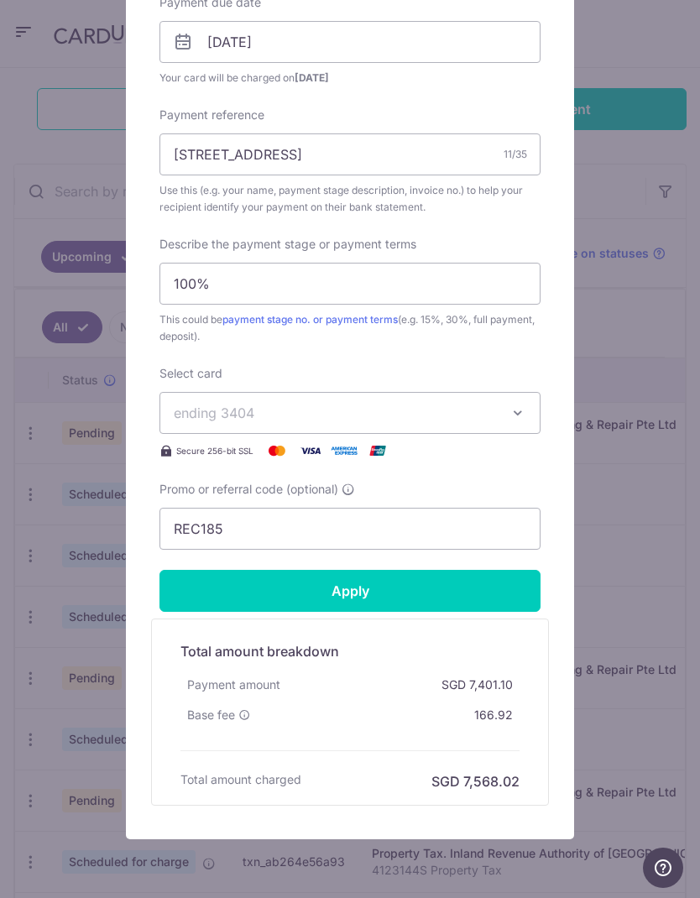
scroll to position [561, 0]
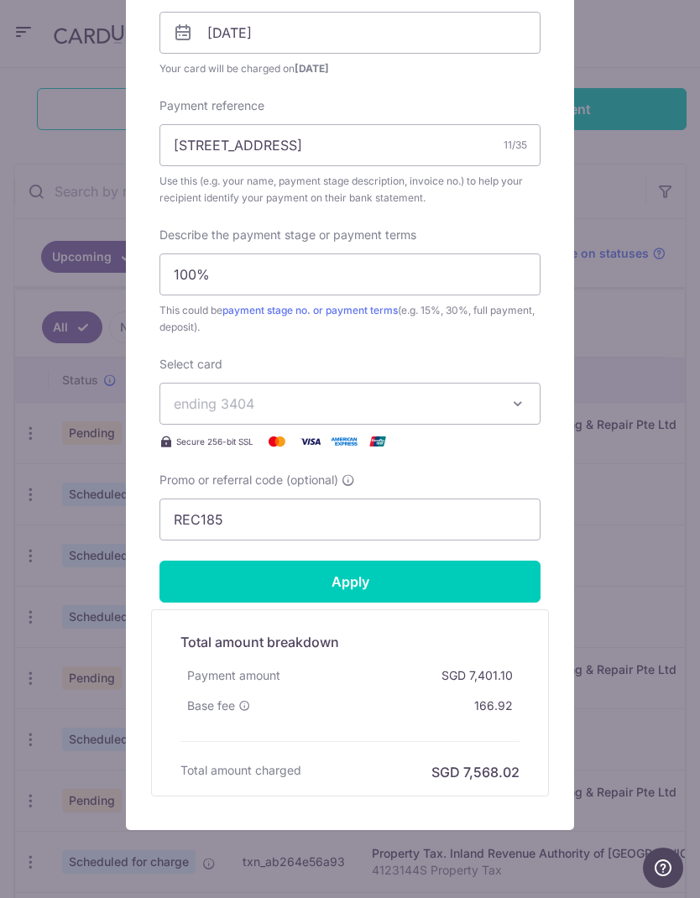
click at [373, 577] on input "Apply" at bounding box center [349, 582] width 381 height 42
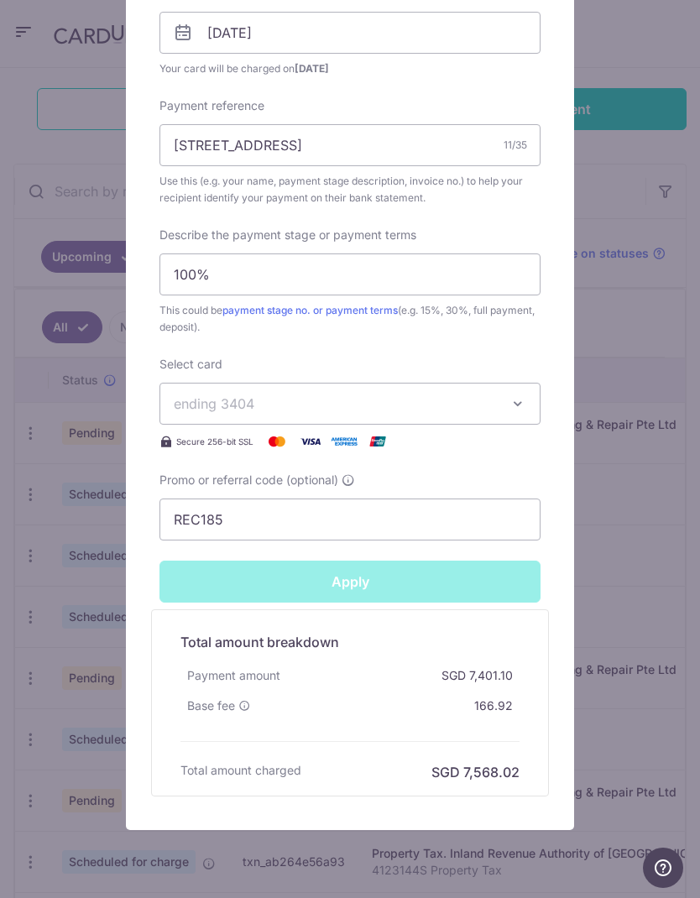
type input "Successfully Applied"
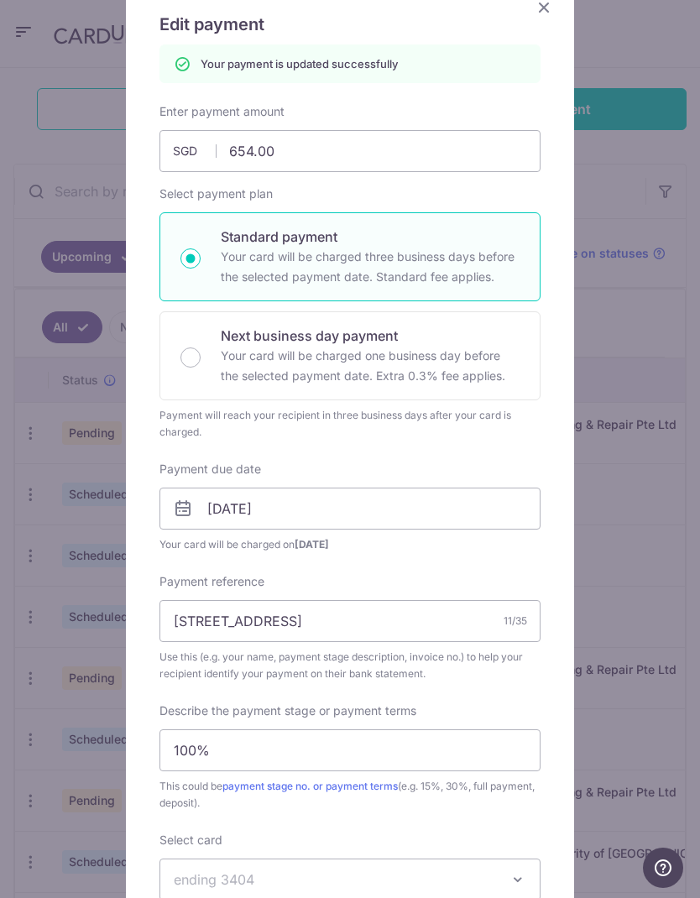
scroll to position [80, 0]
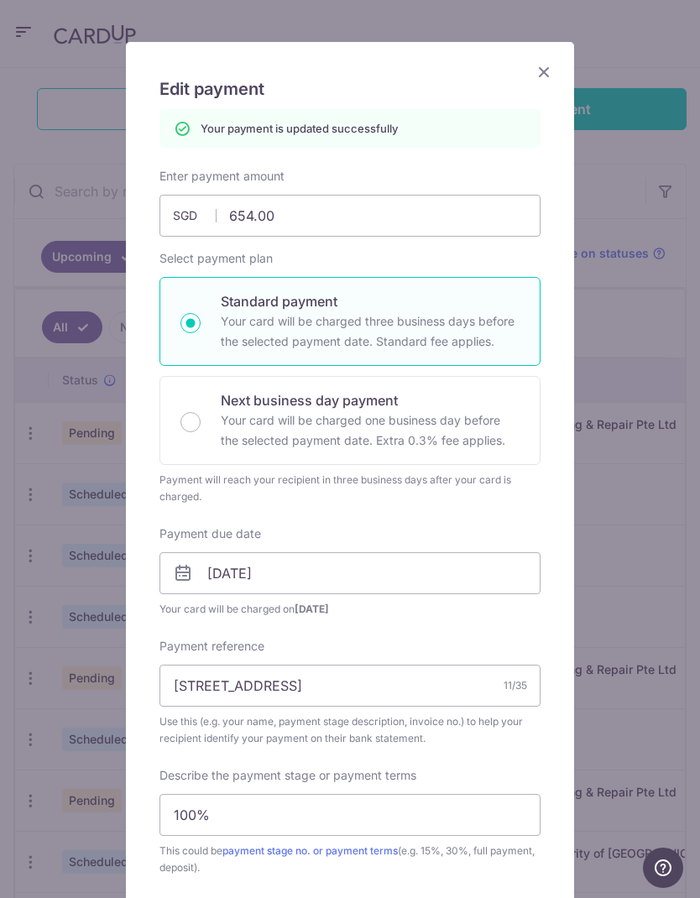
click at [544, 68] on icon "Close" at bounding box center [544, 71] width 20 height 21
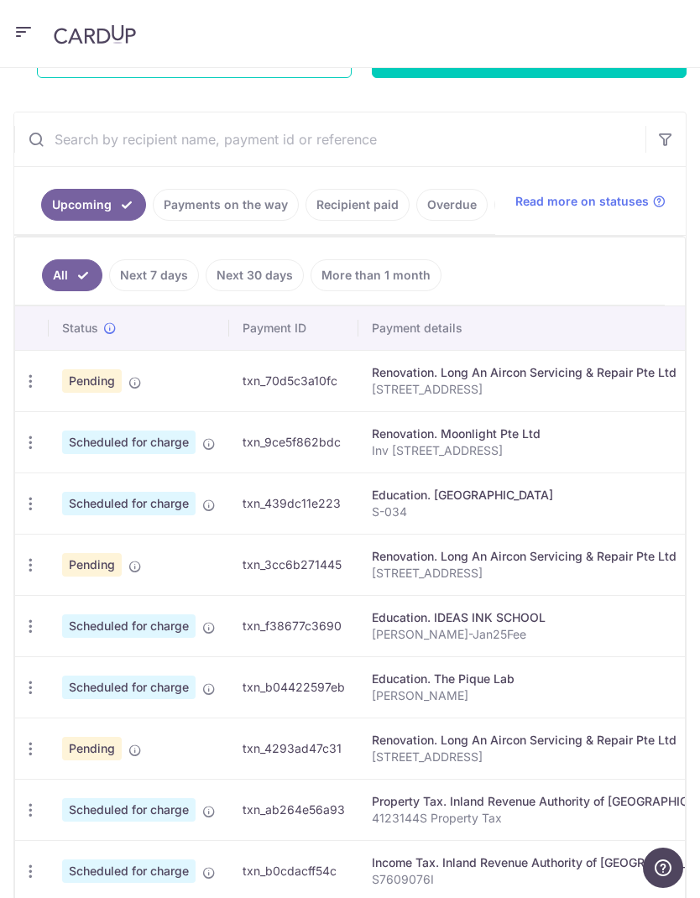
scroll to position [335, 0]
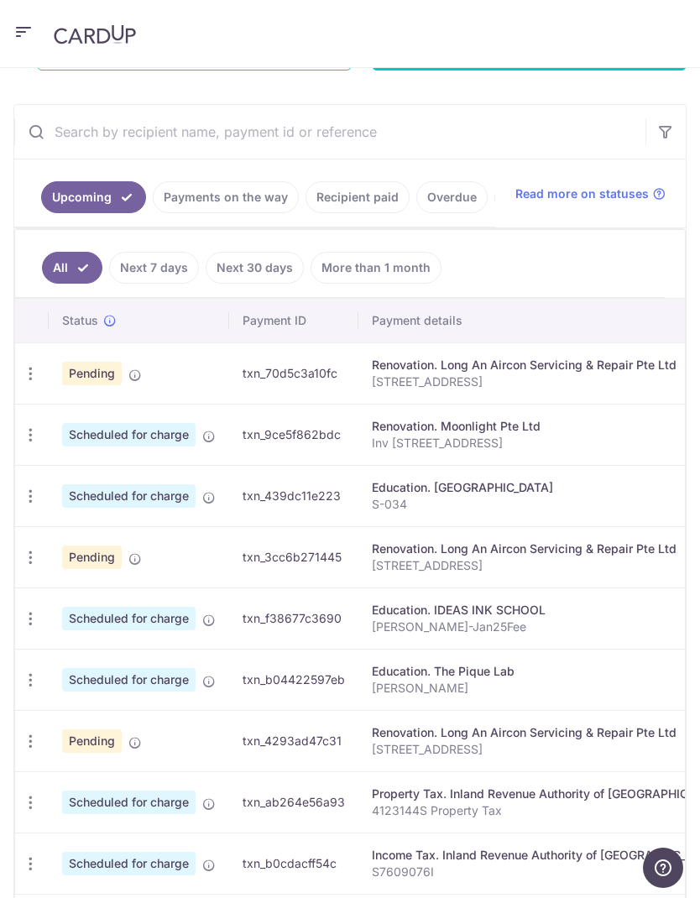
click at [31, 739] on icon "button" at bounding box center [31, 742] width 18 height 18
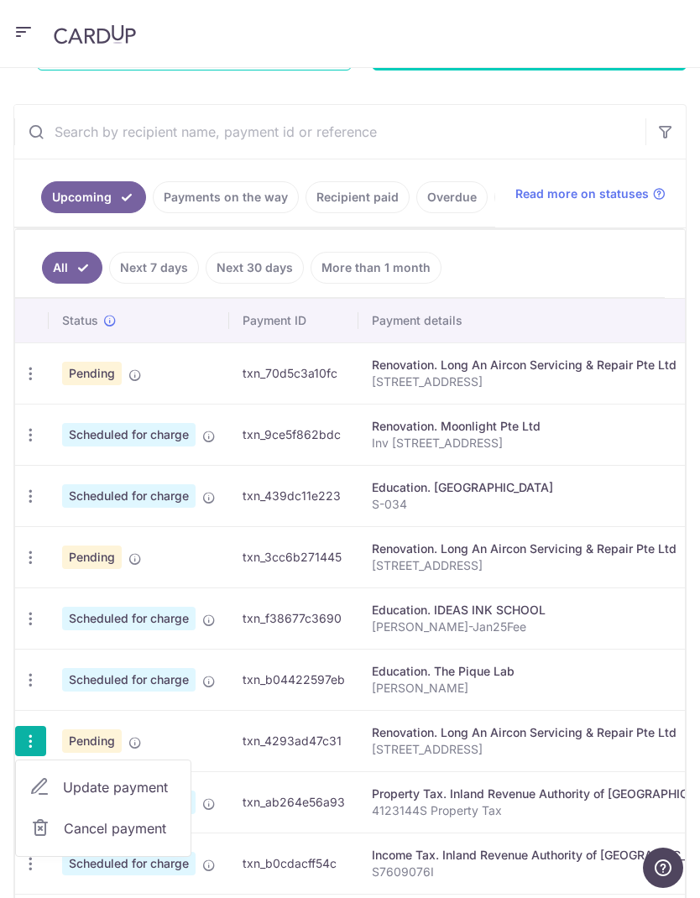
click at [138, 792] on span "Update payment" at bounding box center [120, 787] width 114 height 20
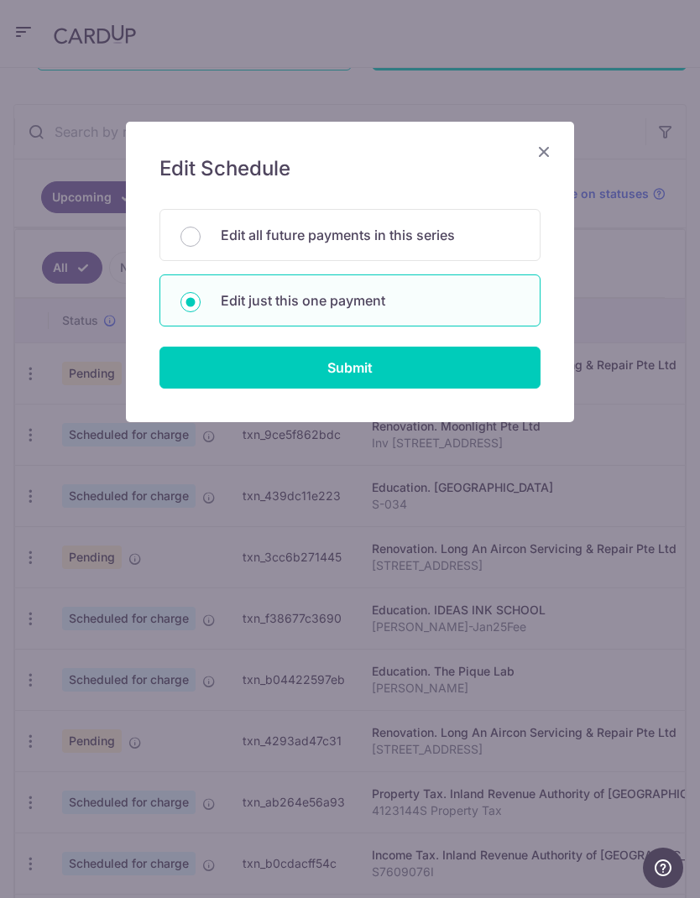
click at [373, 378] on input "Submit" at bounding box center [349, 368] width 381 height 42
radio input "true"
type input "7,401.10"
type input "[DATE]"
type input "[STREET_ADDRESS]"
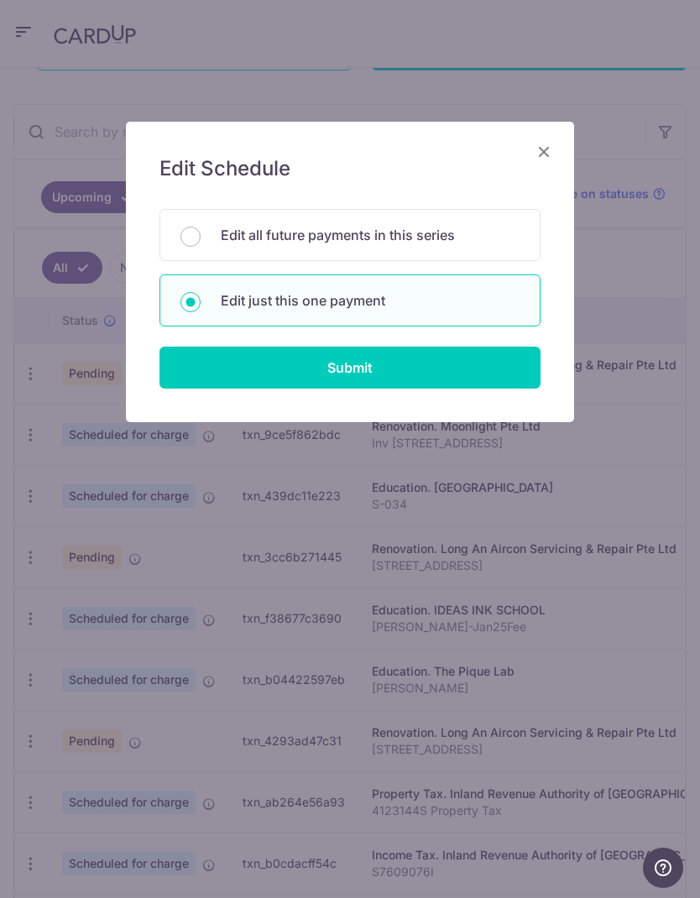
type input "100%"
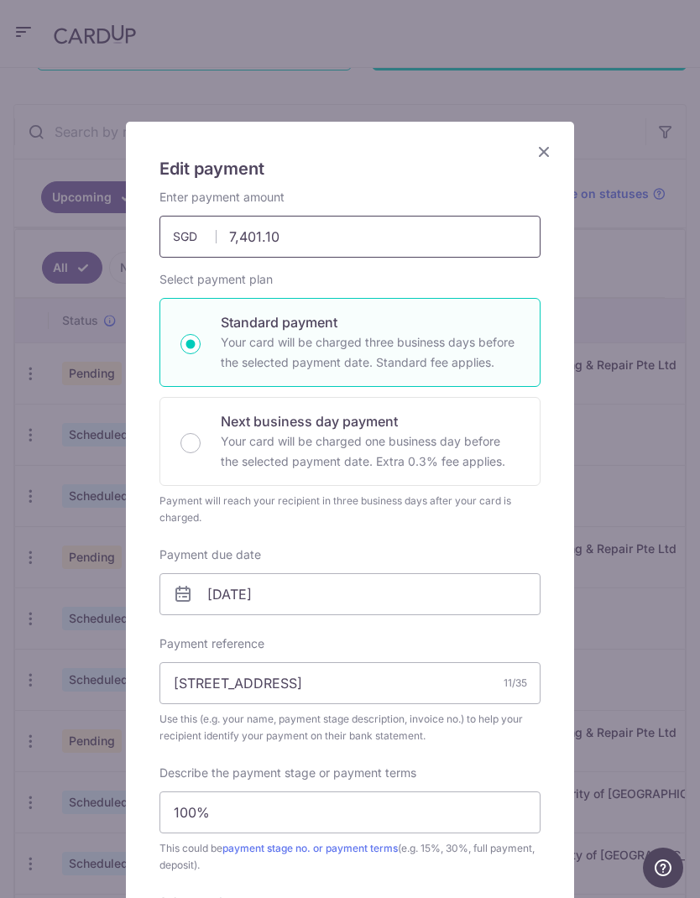
click at [424, 228] on input "7,401.10" at bounding box center [349, 237] width 381 height 42
type input "7"
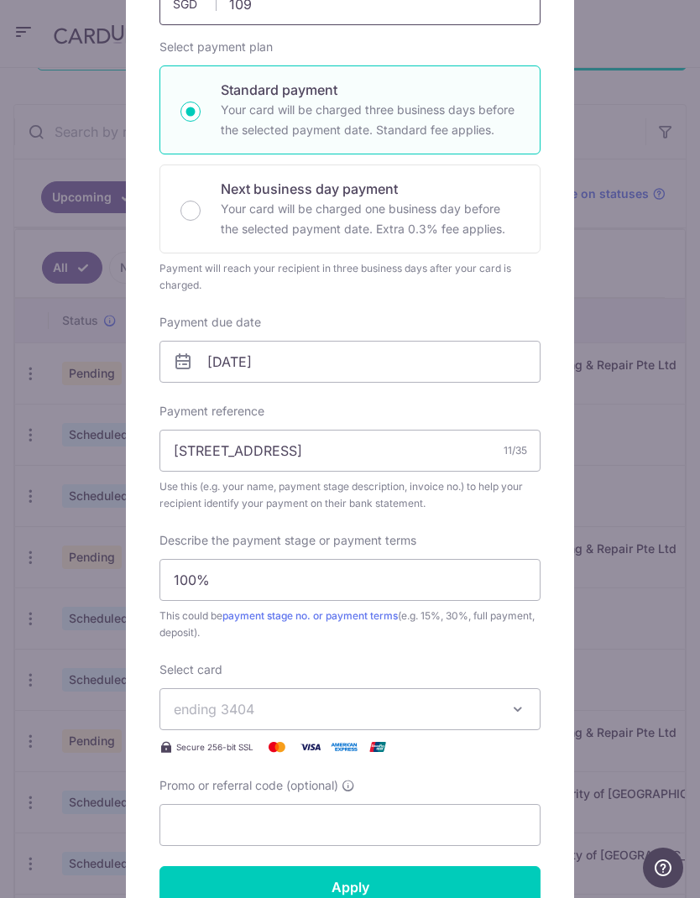
scroll to position [235, 0]
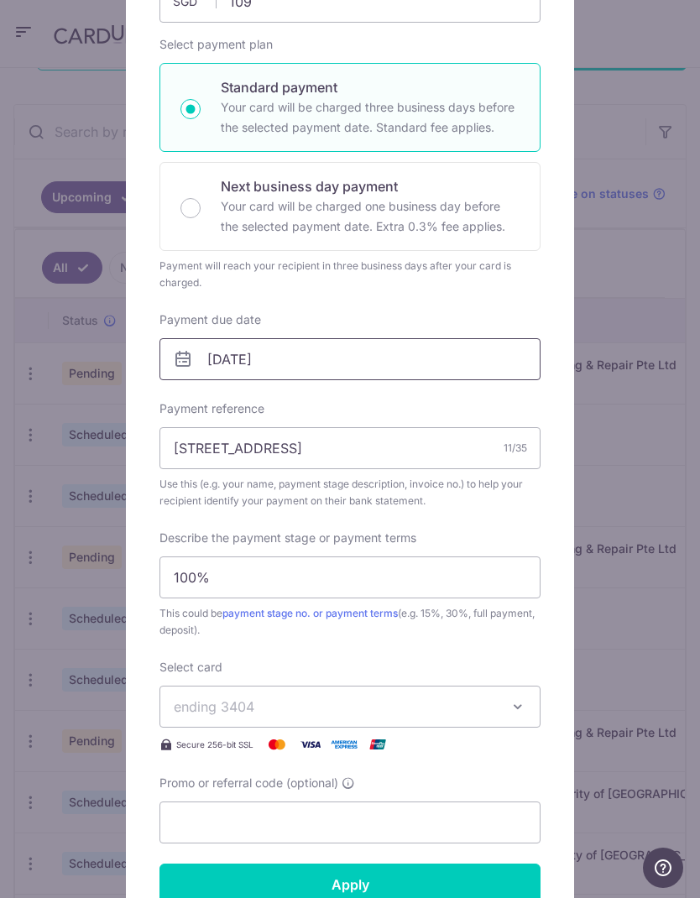
click at [337, 359] on input "[DATE]" at bounding box center [349, 359] width 381 height 42
type input "109.00"
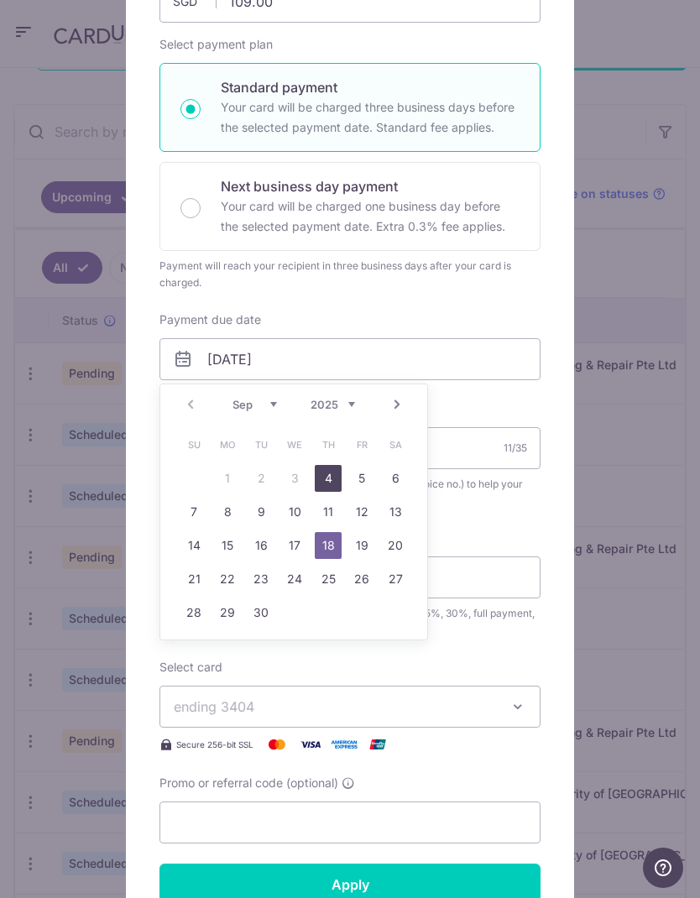
click at [329, 483] on link "4" at bounding box center [328, 478] width 27 height 27
type input "[DATE]"
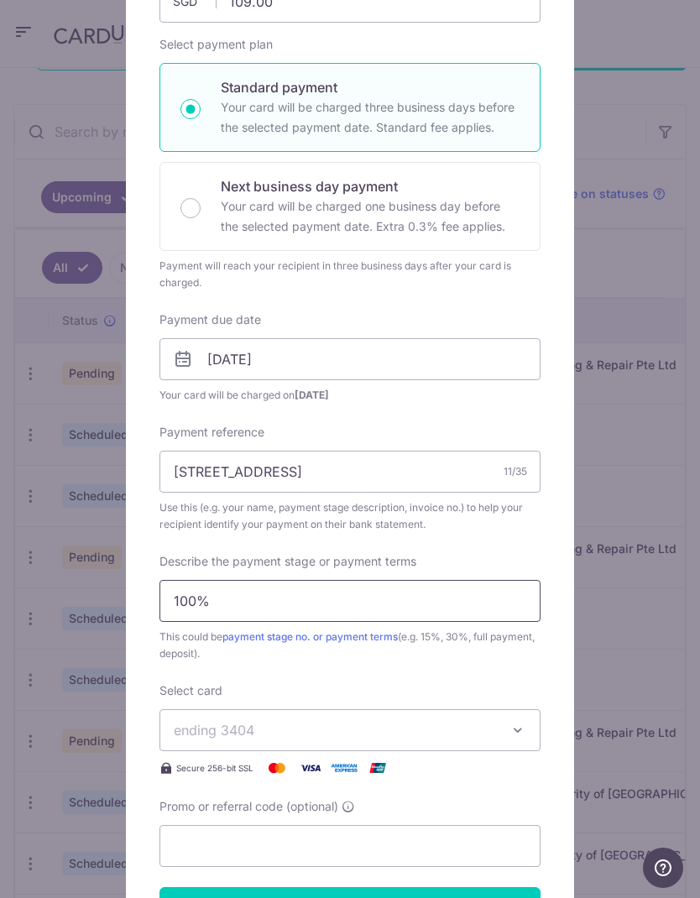
click at [415, 613] on input "100%" at bounding box center [349, 601] width 381 height 42
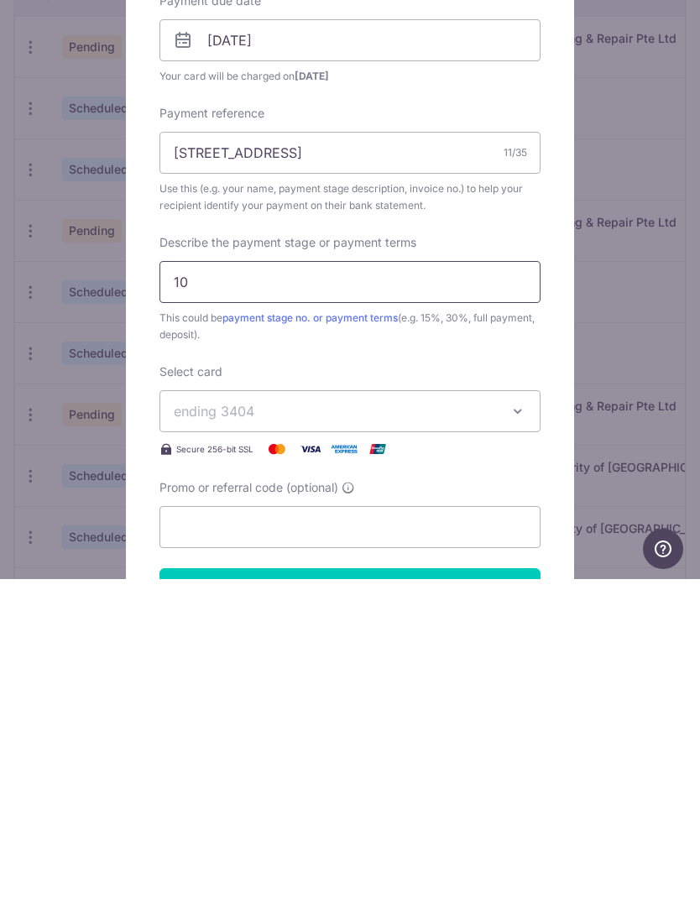
type input "1"
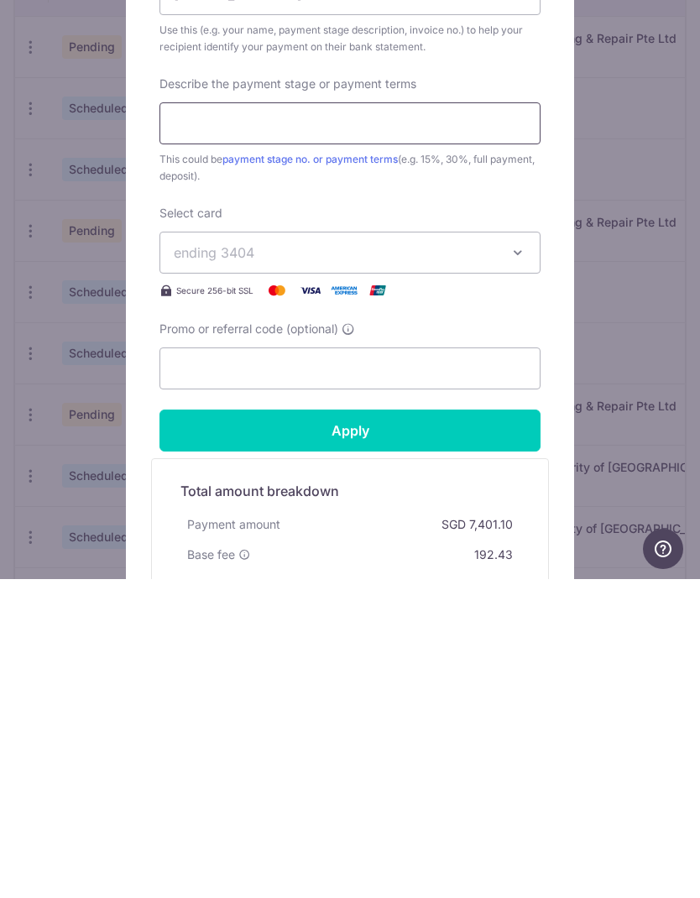
scroll to position [394, 0]
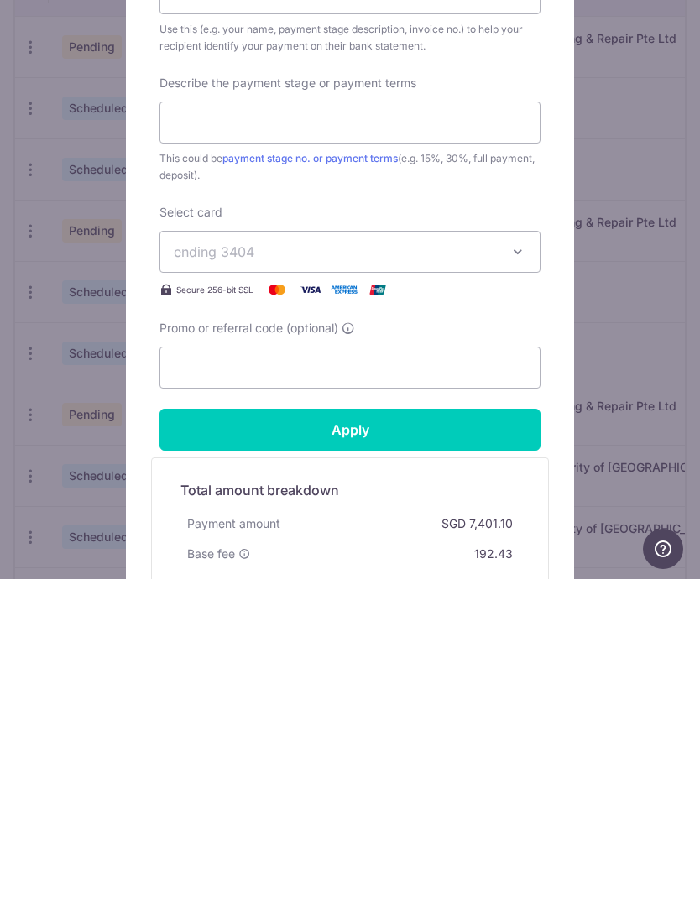
click at [464, 666] on input "Promo or referral code (optional)" at bounding box center [349, 687] width 381 height 42
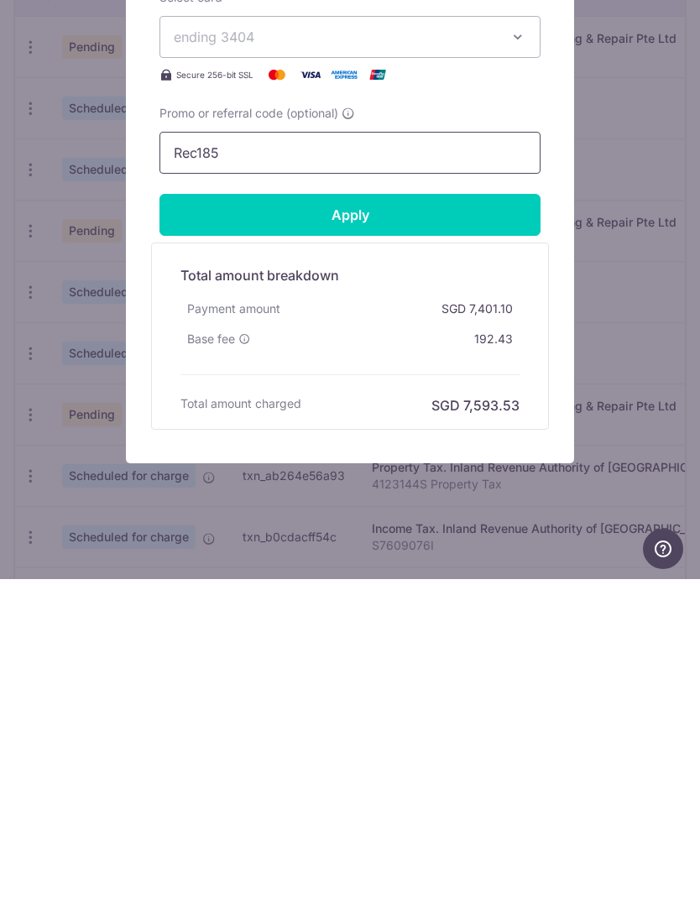
scroll to position [608, 0]
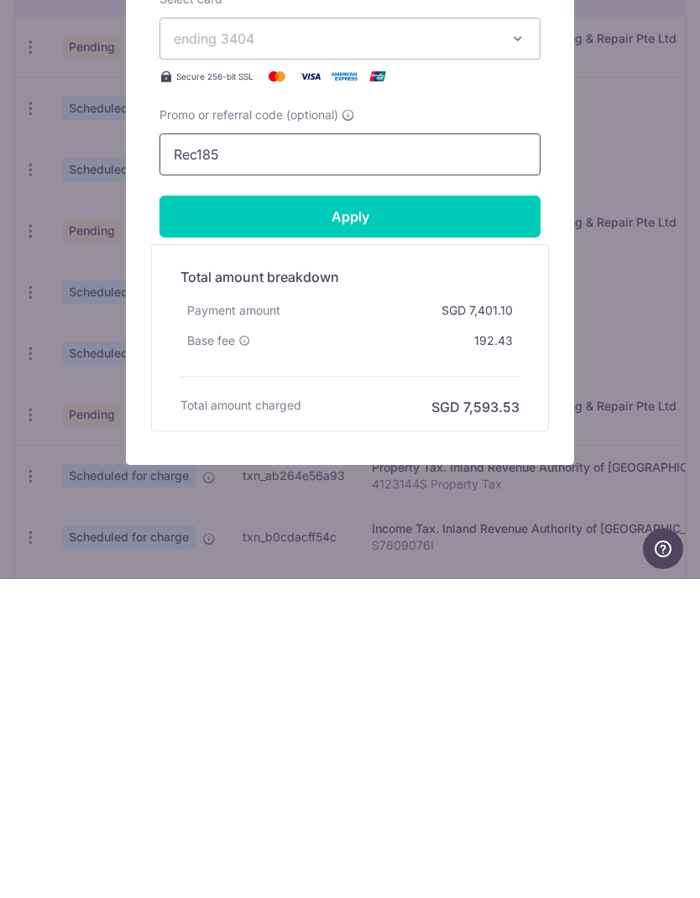
type input "Rec185"
click at [376, 514] on input "Apply" at bounding box center [349, 535] width 381 height 42
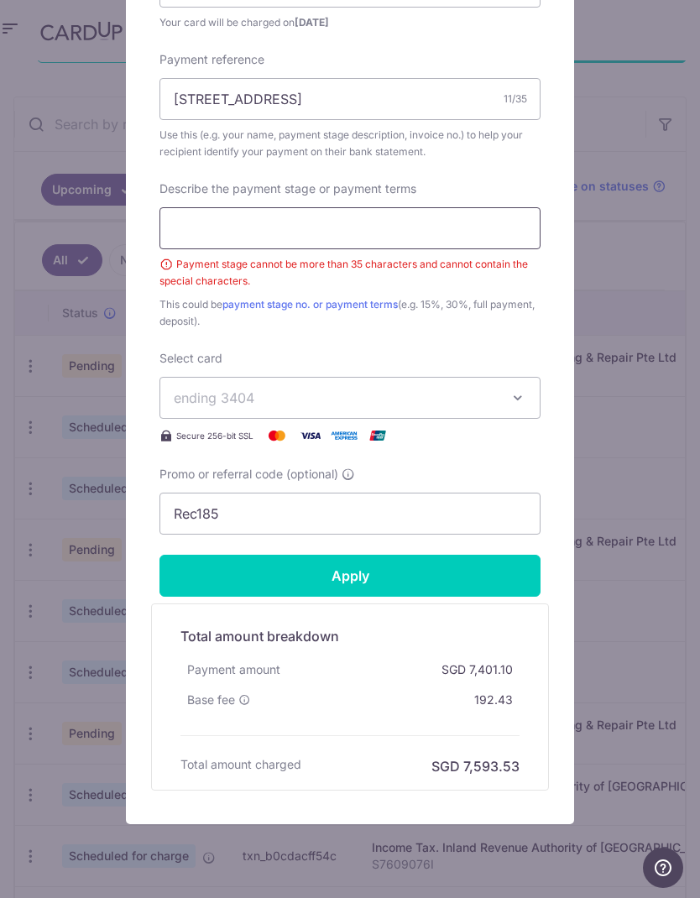
click at [460, 224] on input "Describe the payment stage or payment terms" at bounding box center [349, 228] width 381 height 42
type input "100%"
click at [373, 577] on input "Apply" at bounding box center [349, 576] width 381 height 42
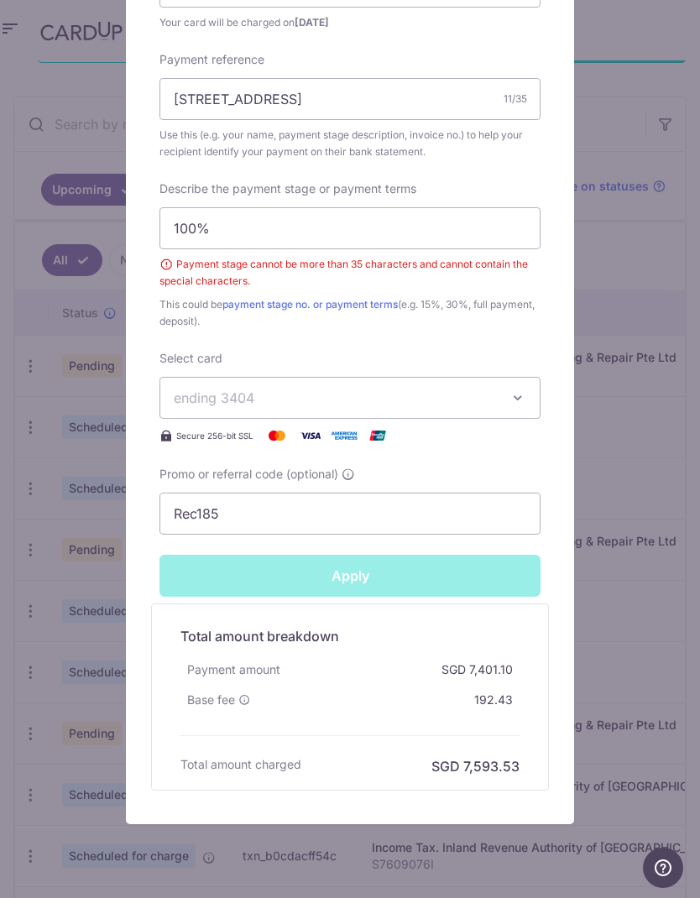
type input "Successfully Applied"
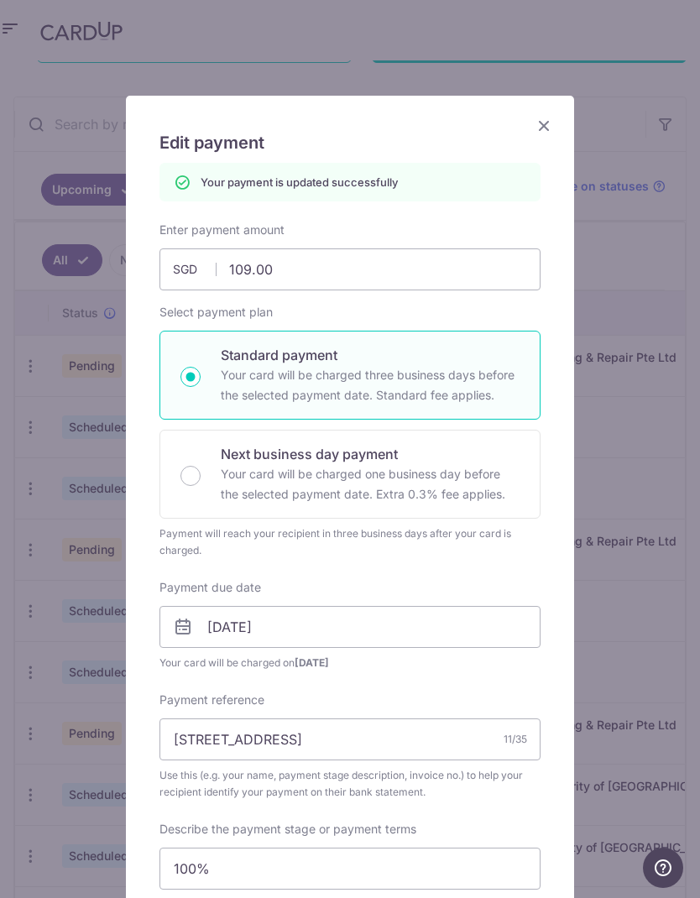
scroll to position [21, 0]
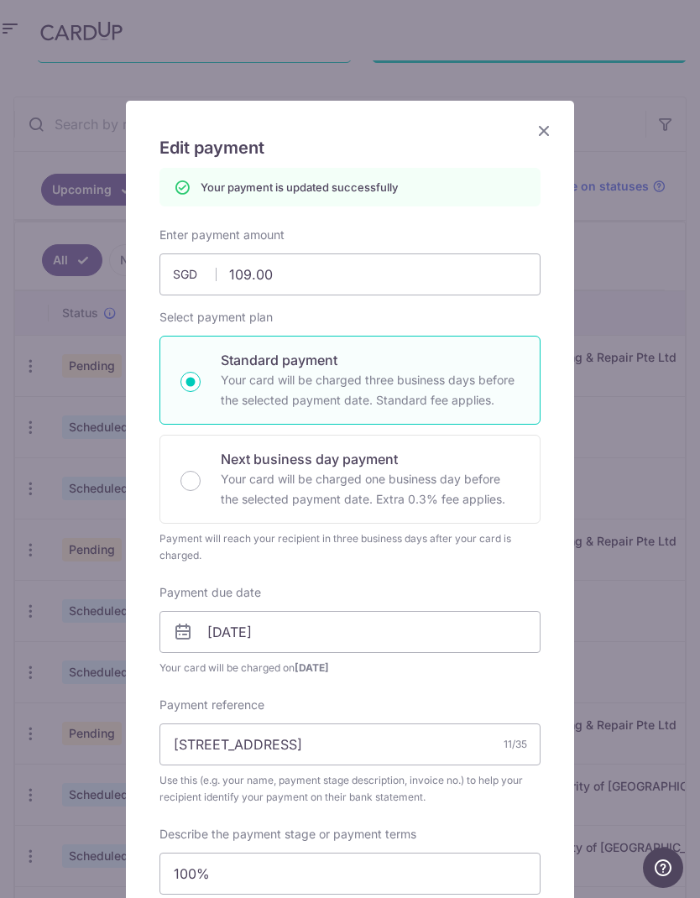
click at [540, 134] on icon "Close" at bounding box center [544, 130] width 20 height 21
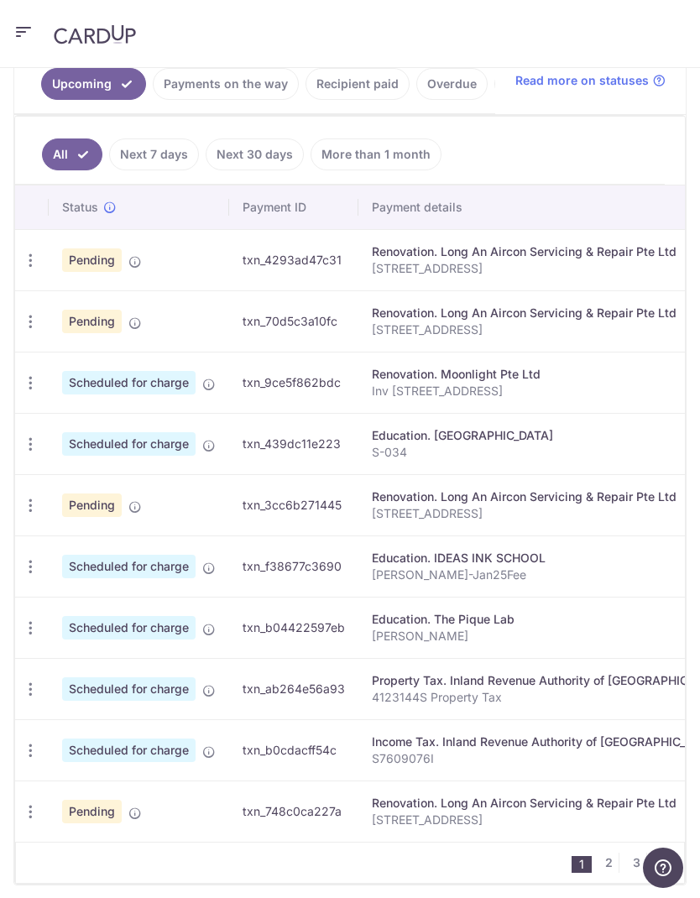
scroll to position [447, 0]
click at [22, 813] on icon "button" at bounding box center [31, 813] width 18 height 18
click at [133, 855] on span "Update payment" at bounding box center [120, 858] width 114 height 20
radio input "true"
type input "7,401.10"
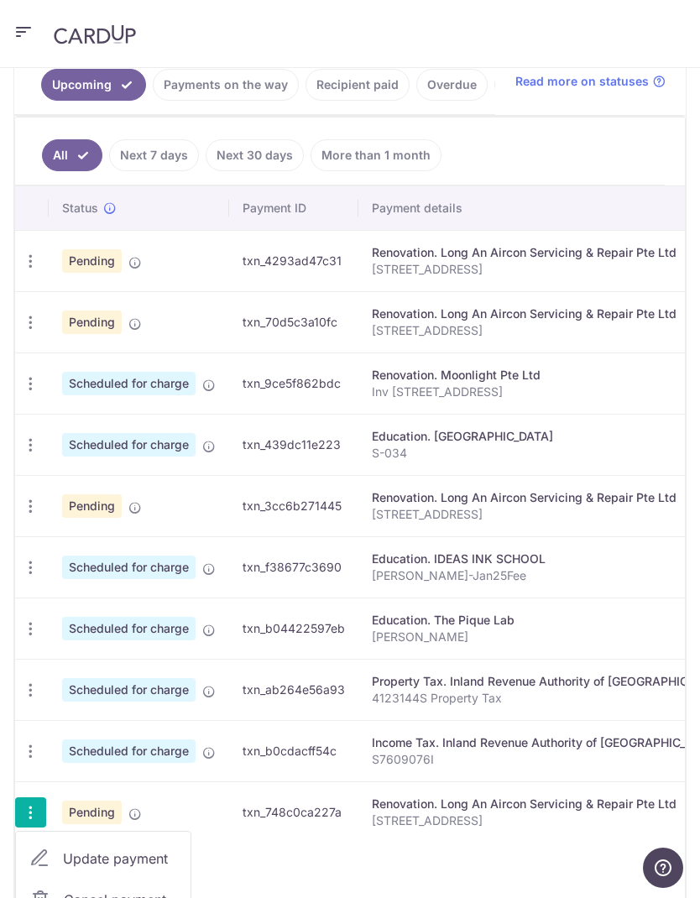
type input "25/09/2025"
type input "[STREET_ADDRESS]"
type input "100%"
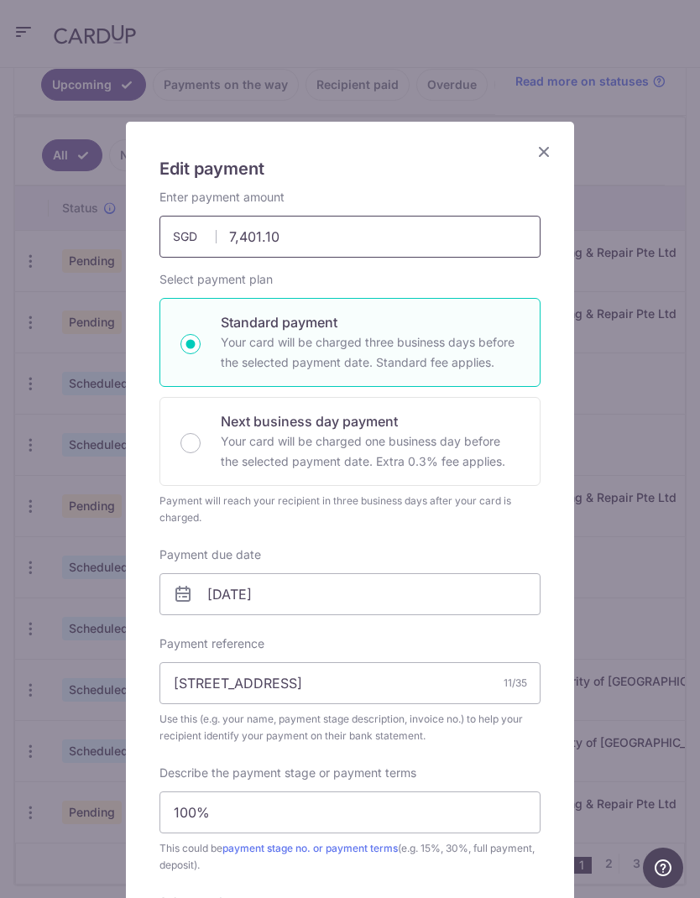
click at [394, 244] on input "7,401.10" at bounding box center [349, 237] width 381 height 42
type input "7"
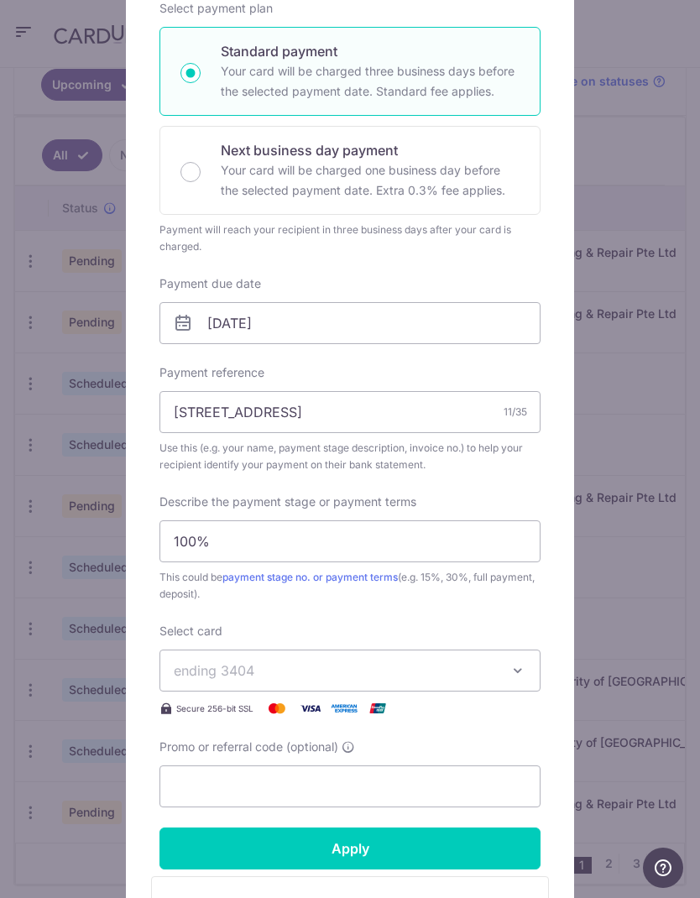
scroll to position [274, 0]
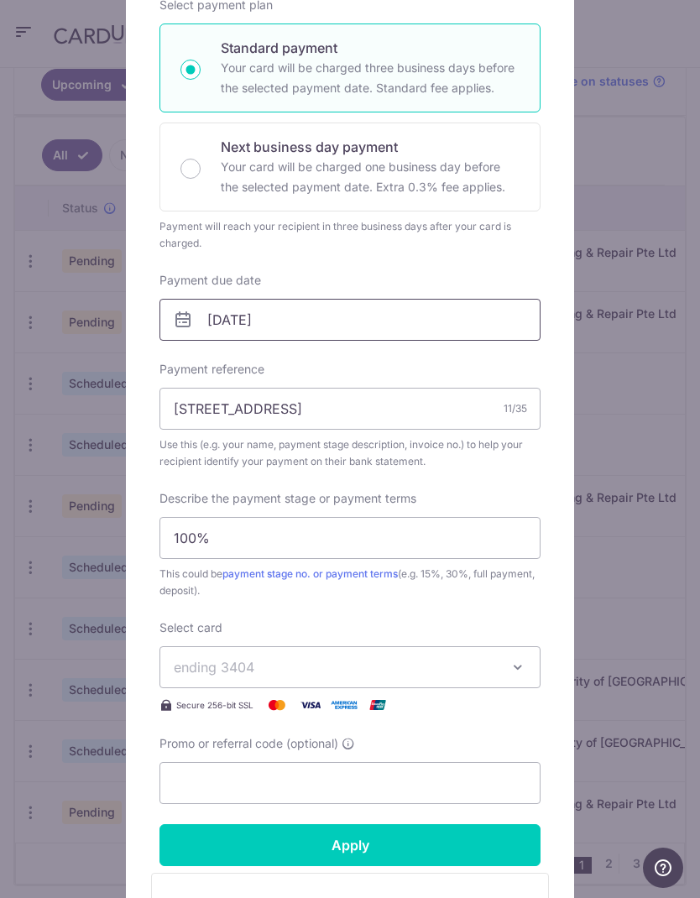
click at [399, 321] on input "25/09/2025" at bounding box center [349, 320] width 381 height 42
type input "1,680.00"
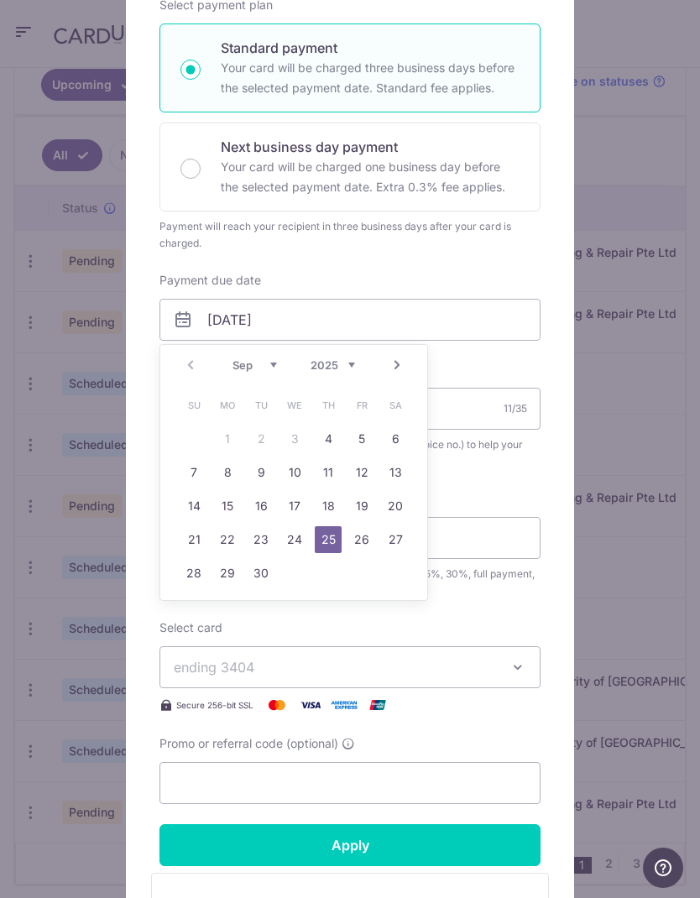
click at [360, 444] on link "5" at bounding box center [361, 438] width 27 height 27
type input "[DATE]"
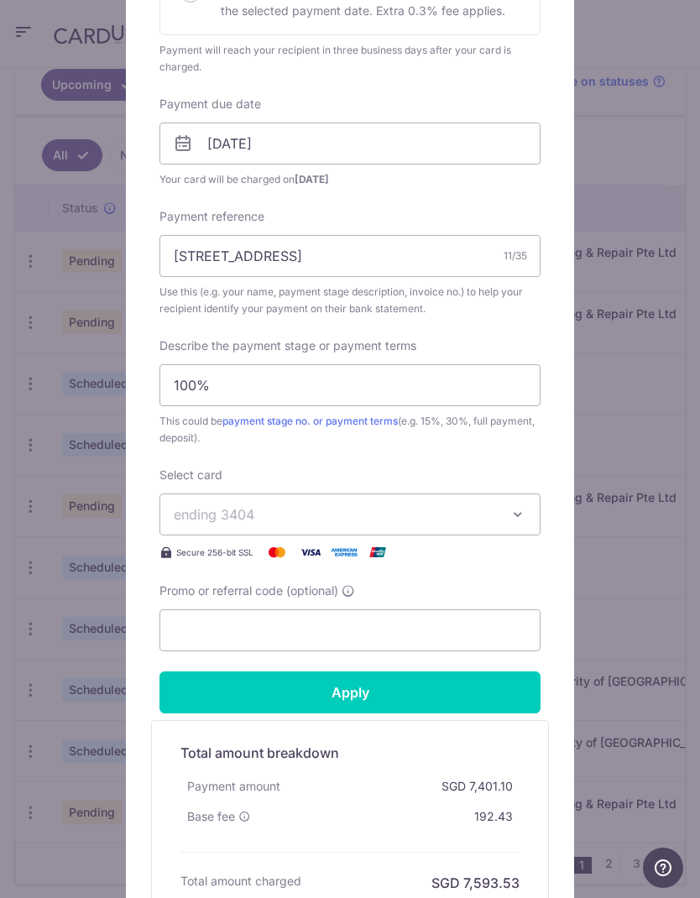
scroll to position [452, 0]
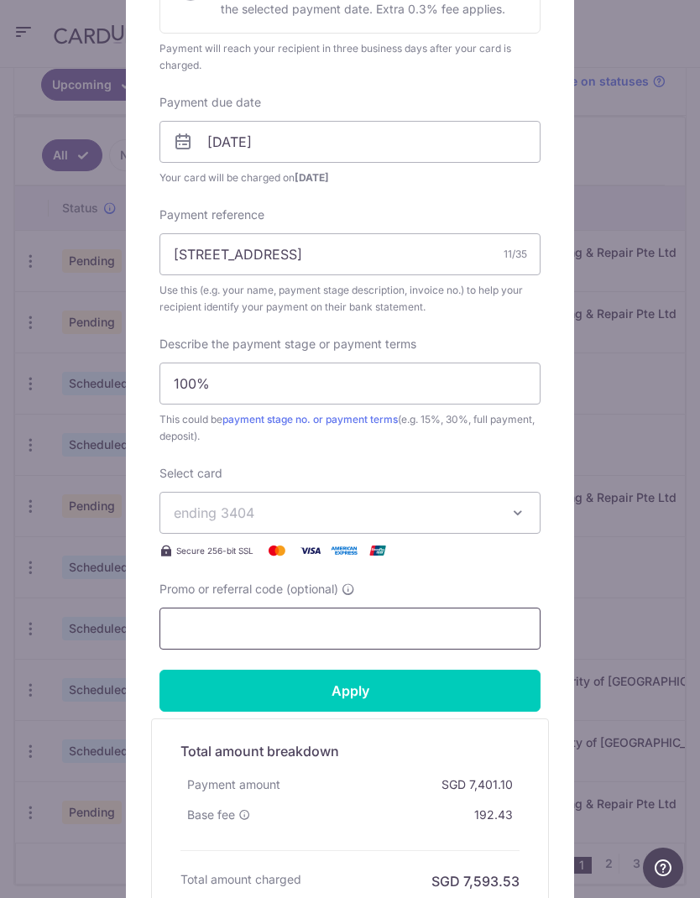
click at [431, 634] on input "Promo or referral code (optional)" at bounding box center [349, 629] width 381 height 42
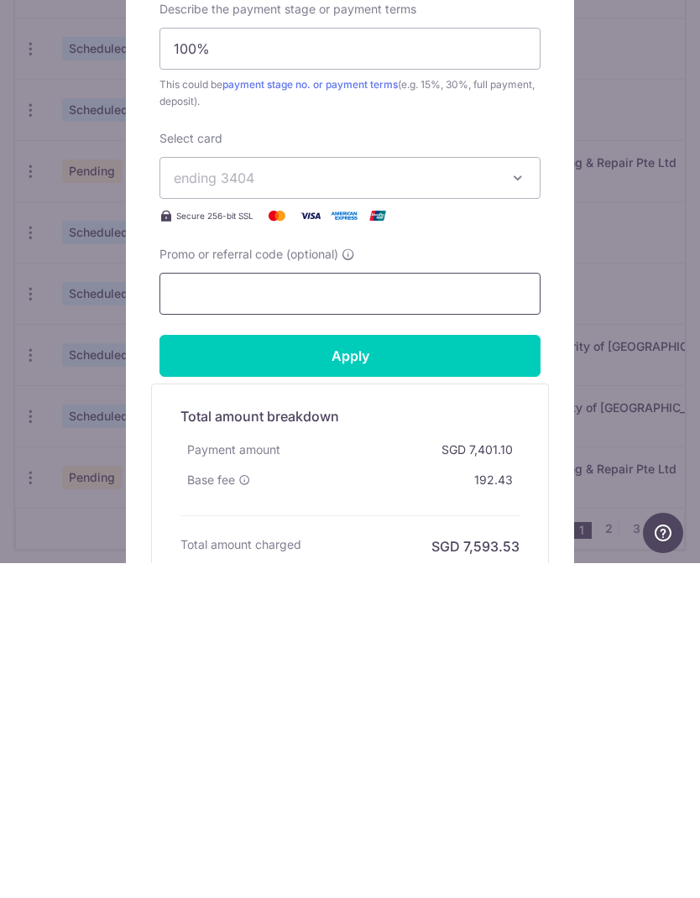
scroll to position [440, 0]
type input "T"
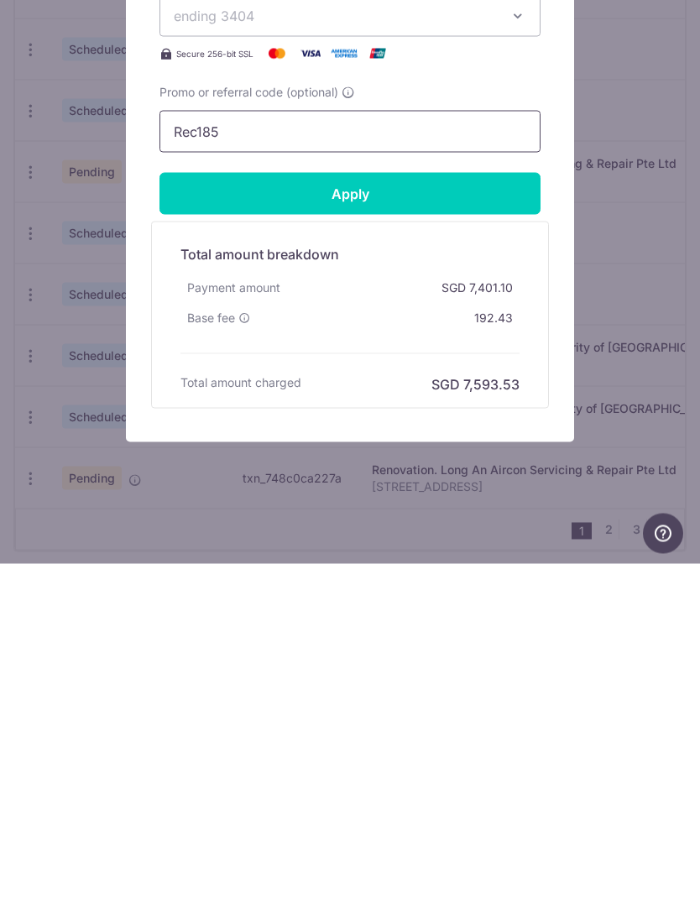
scroll to position [615, 0]
type input "Rec185"
click at [400, 507] on input "Apply" at bounding box center [349, 528] width 381 height 42
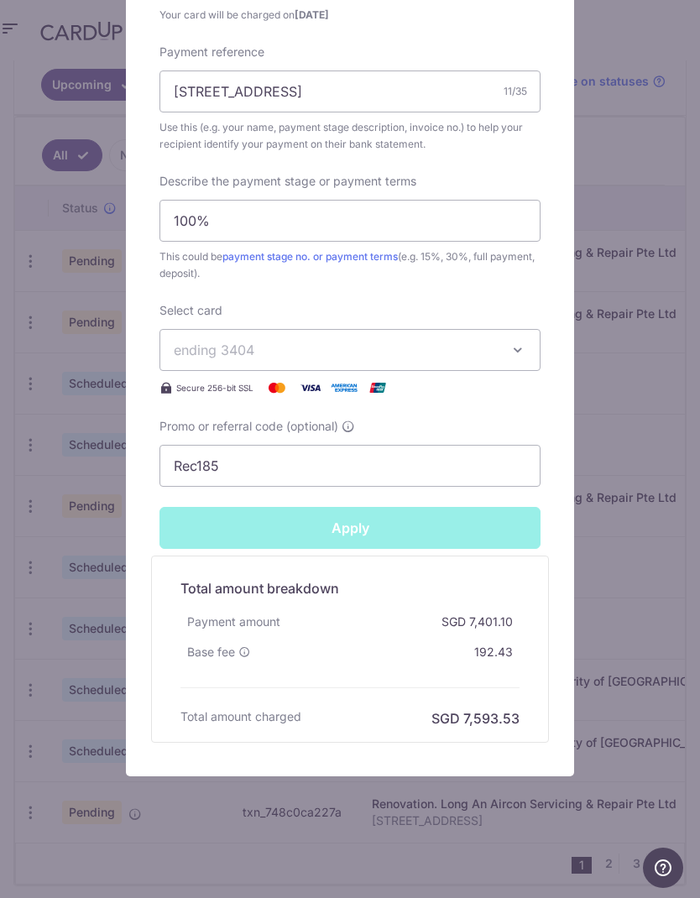
type input "Successfully Applied"
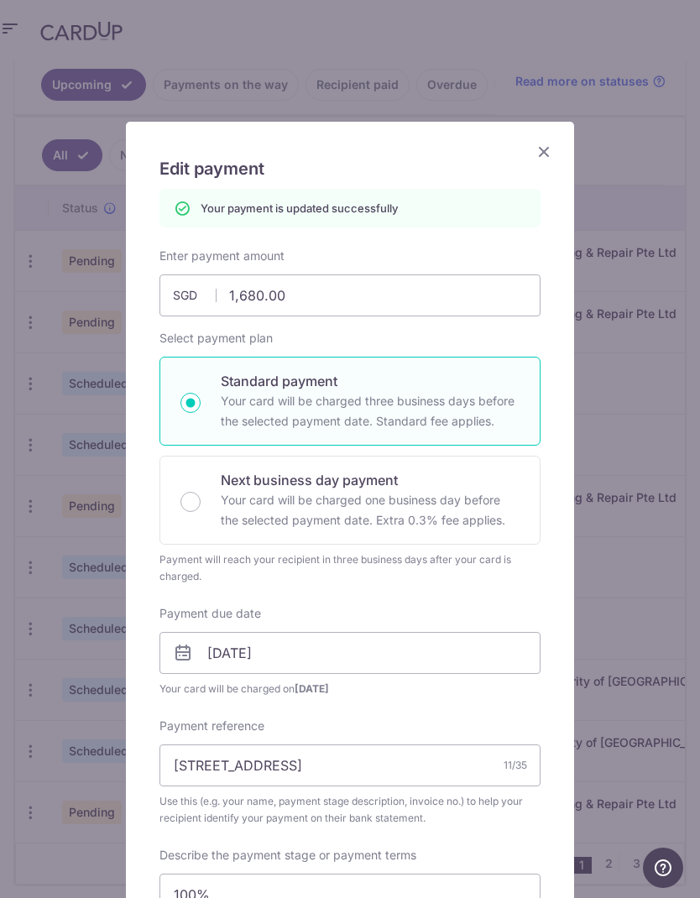
scroll to position [0, 0]
click at [544, 159] on icon "Close" at bounding box center [544, 151] width 20 height 21
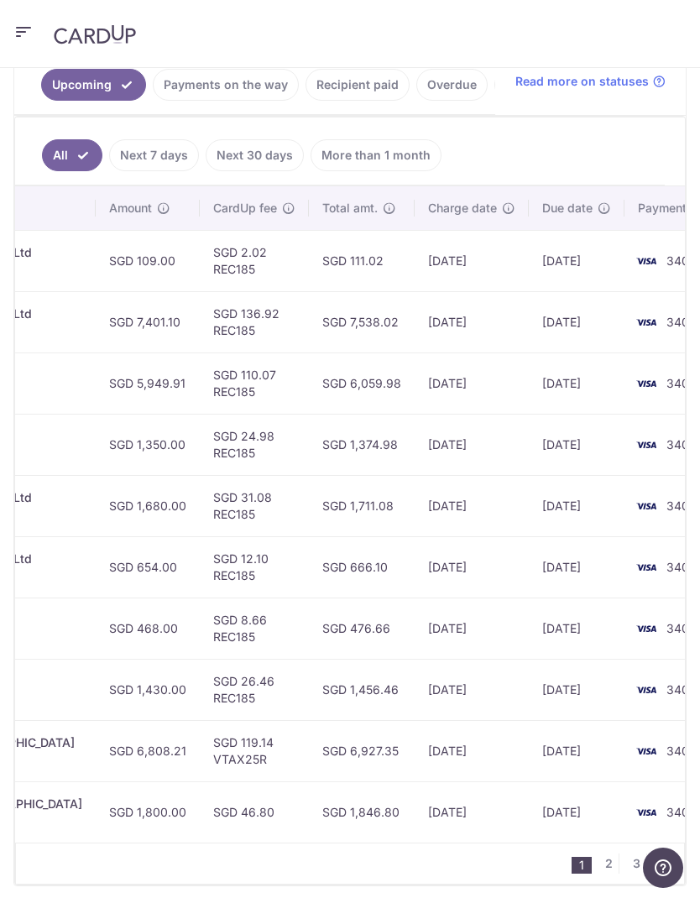
scroll to position [0, 646]
